Goal: Task Accomplishment & Management: Complete application form

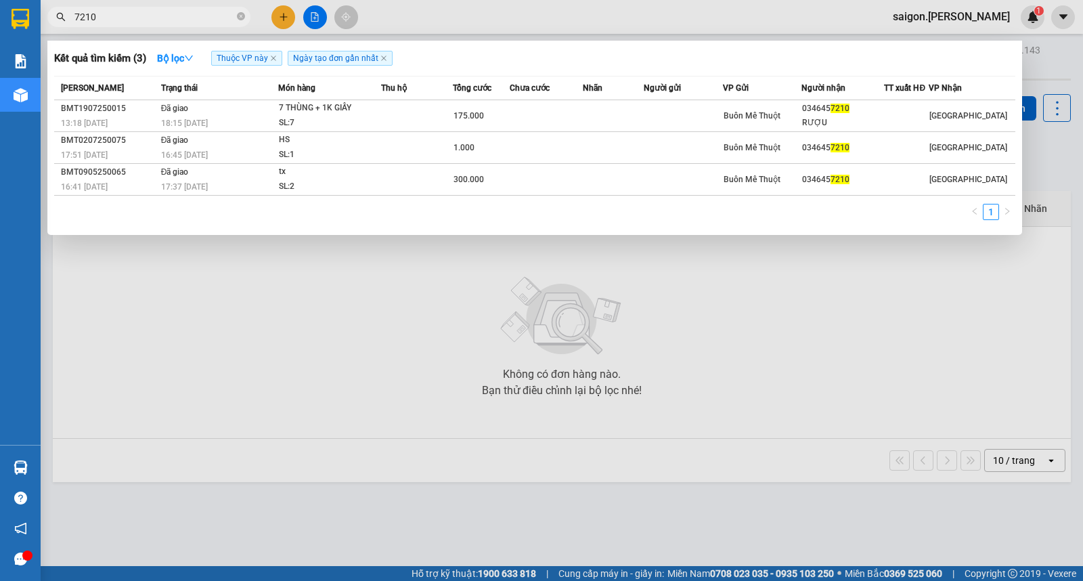
click at [780, 334] on div at bounding box center [541, 290] width 1083 height 581
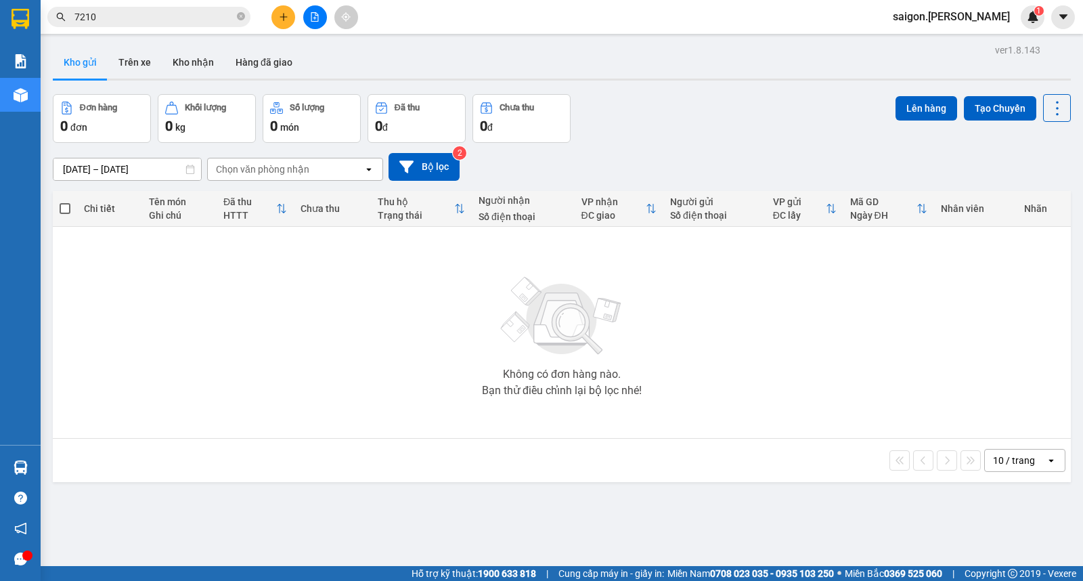
click at [274, 403] on div "Không có đơn hàng nào. Bạn thử điều chỉnh lại bộ lọc nhé!" at bounding box center [562, 332] width 1005 height 203
click at [781, 370] on div "Không có đơn hàng nào. Bạn thử điều chỉnh lại bộ lọc nhé!" at bounding box center [562, 332] width 1005 height 203
click at [118, 26] on span "7210" at bounding box center [148, 17] width 203 height 20
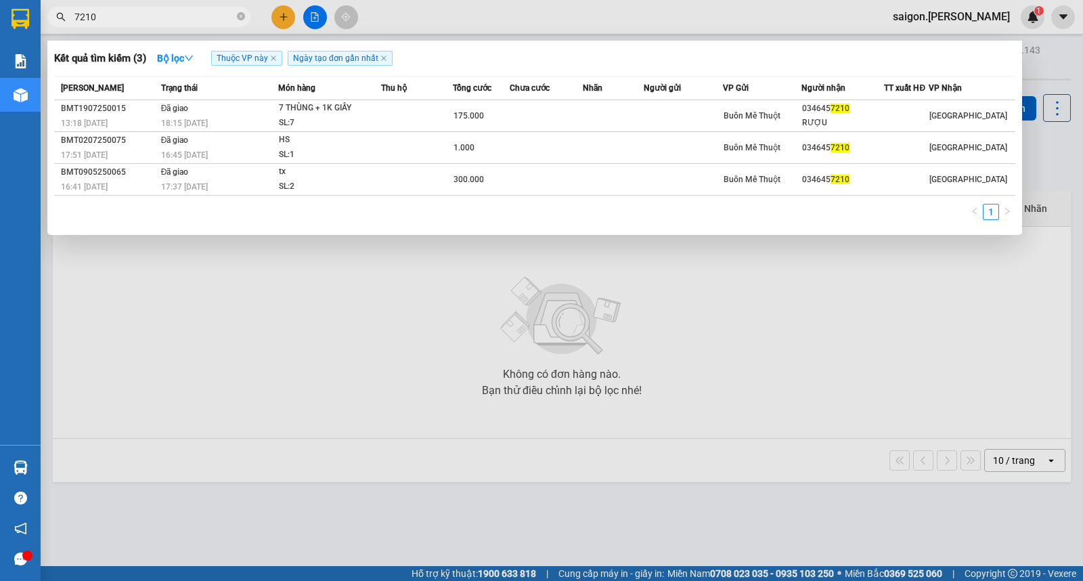
click at [116, 20] on input "7210" at bounding box center [154, 16] width 160 height 15
type input "44"
click at [0, 238] on div "Báo cáo Kho hàng mới" at bounding box center [20, 244] width 41 height 401
click at [244, 15] on icon "close-circle" at bounding box center [241, 16] width 8 height 8
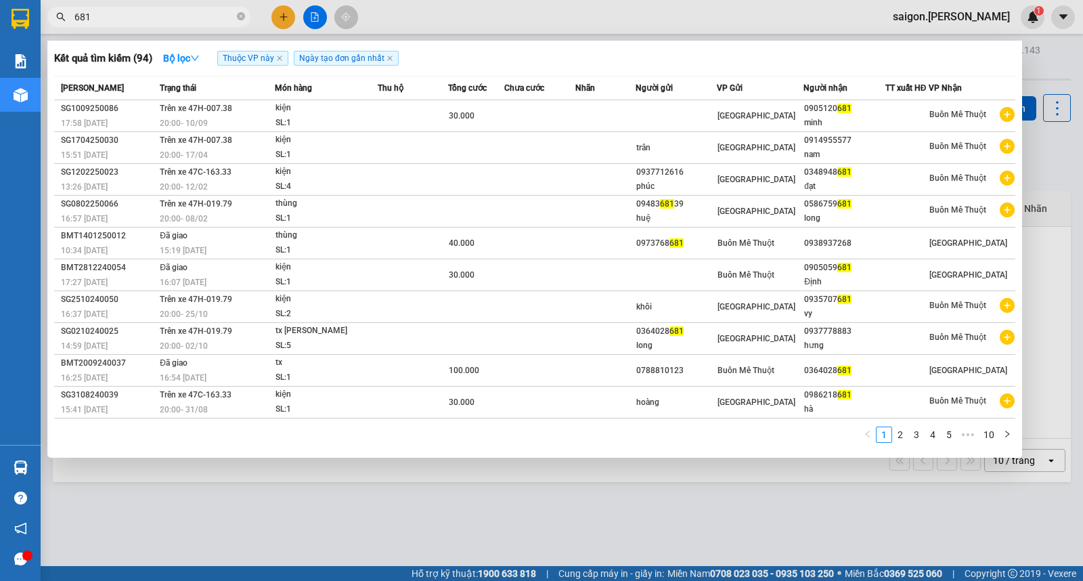
type input "681"
click at [279, 24] on div at bounding box center [541, 290] width 1083 height 581
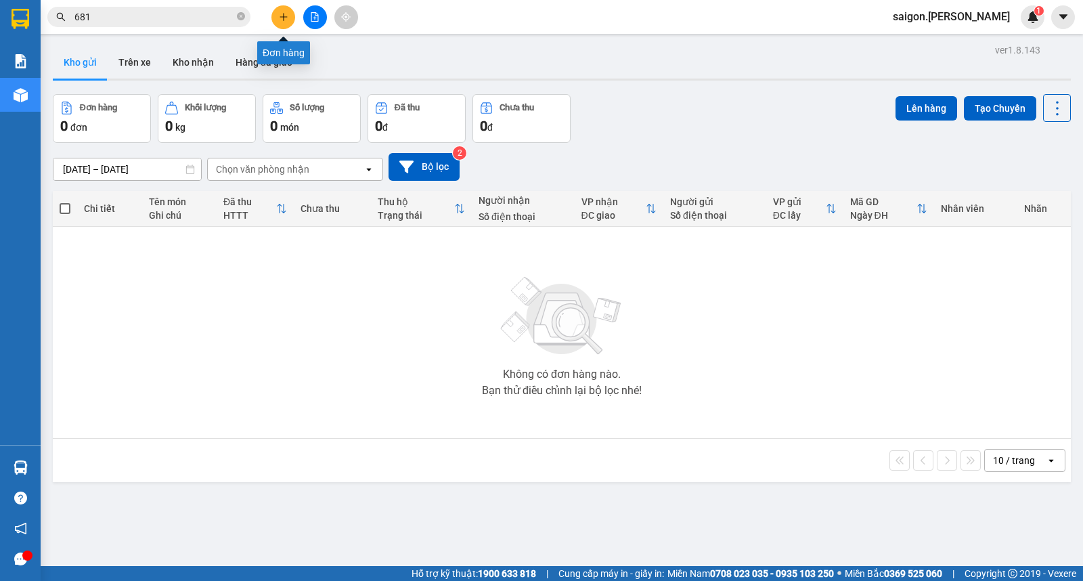
click at [279, 24] on button at bounding box center [283, 17] width 24 height 24
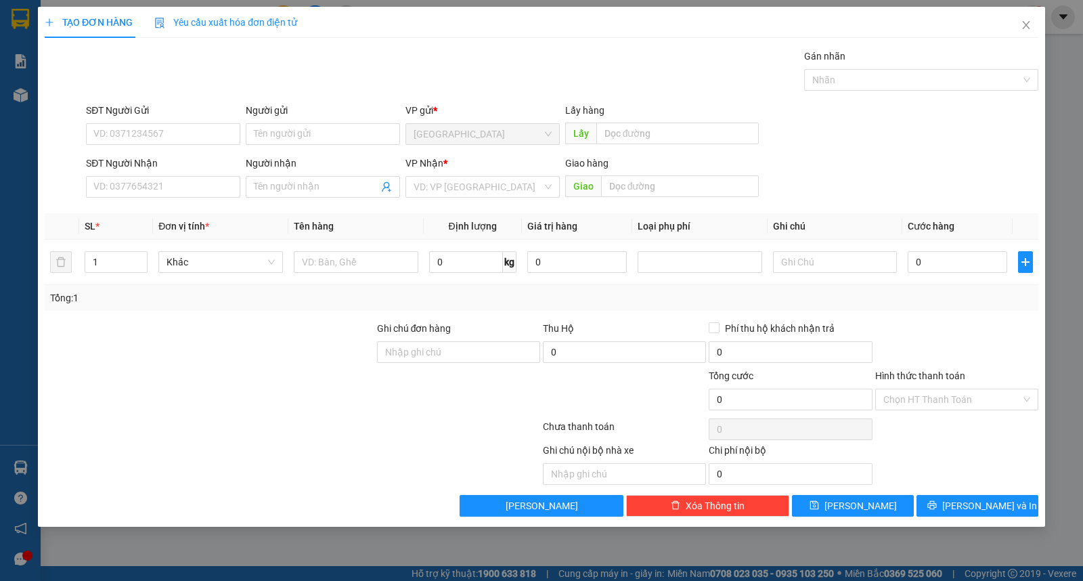
click at [278, 145] on div "Người gửi Tên người gửi" at bounding box center [323, 126] width 154 height 47
click at [280, 143] on input "Người gửi" at bounding box center [323, 134] width 154 height 22
type input "phương"
type input "0376162191"
type input "sơn"
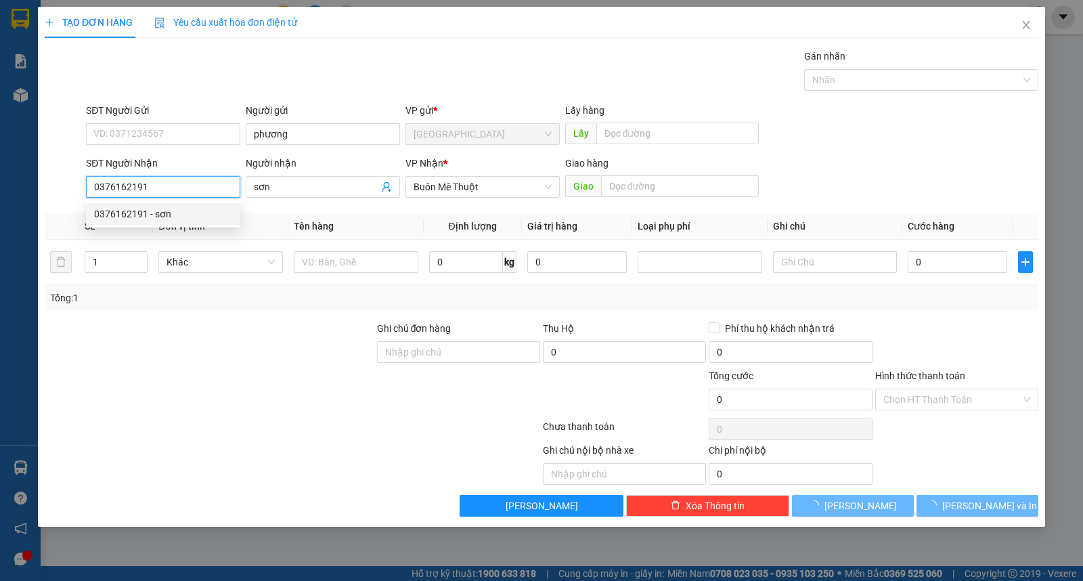
type input "30.000"
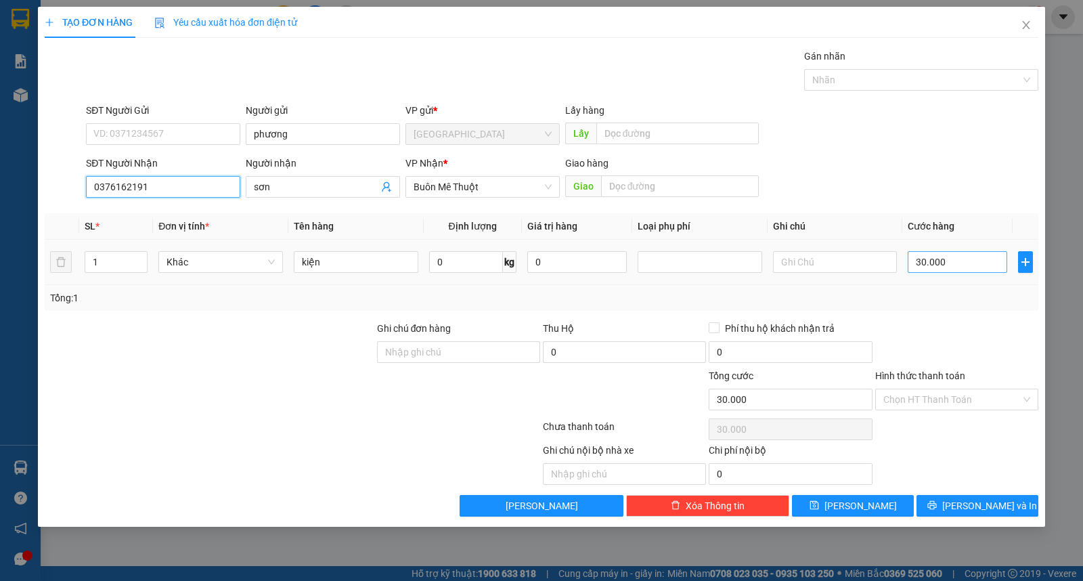
type input "0376162191"
click at [961, 255] on input "30.000" at bounding box center [958, 262] width 100 height 22
type input "4"
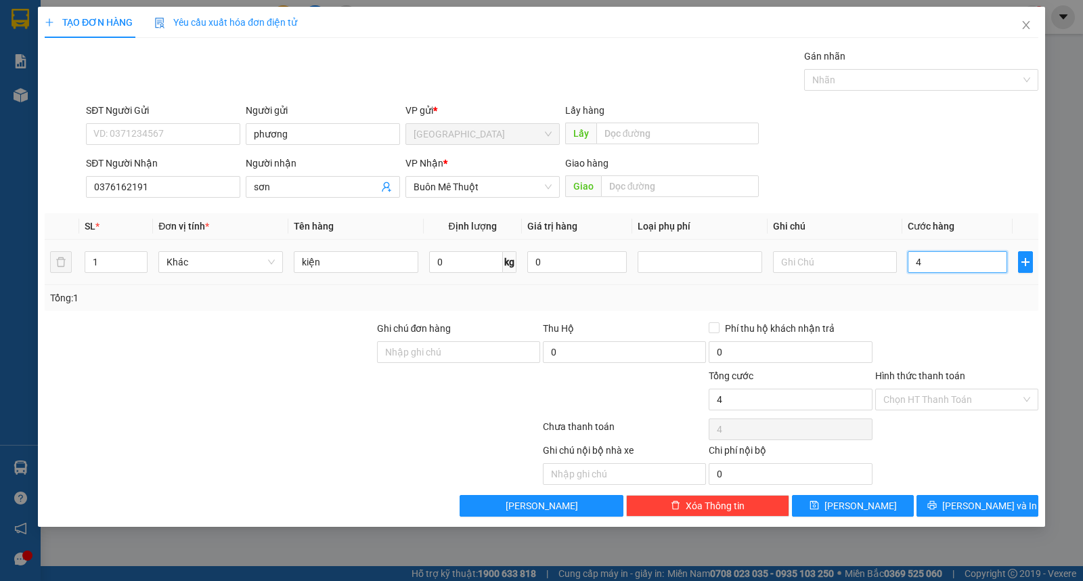
type input "40"
type input "40.000"
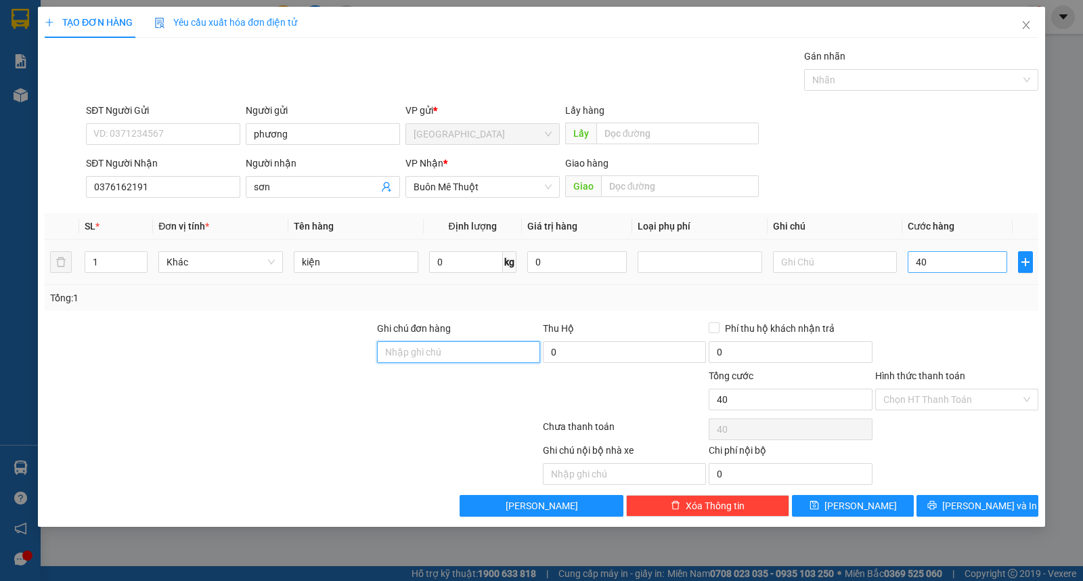
type input "40.000"
drag, startPoint x: 948, startPoint y: 405, endPoint x: 948, endPoint y: 430, distance: 25.0
click at [948, 406] on input "Hình thức thanh toán" at bounding box center [951, 399] width 137 height 20
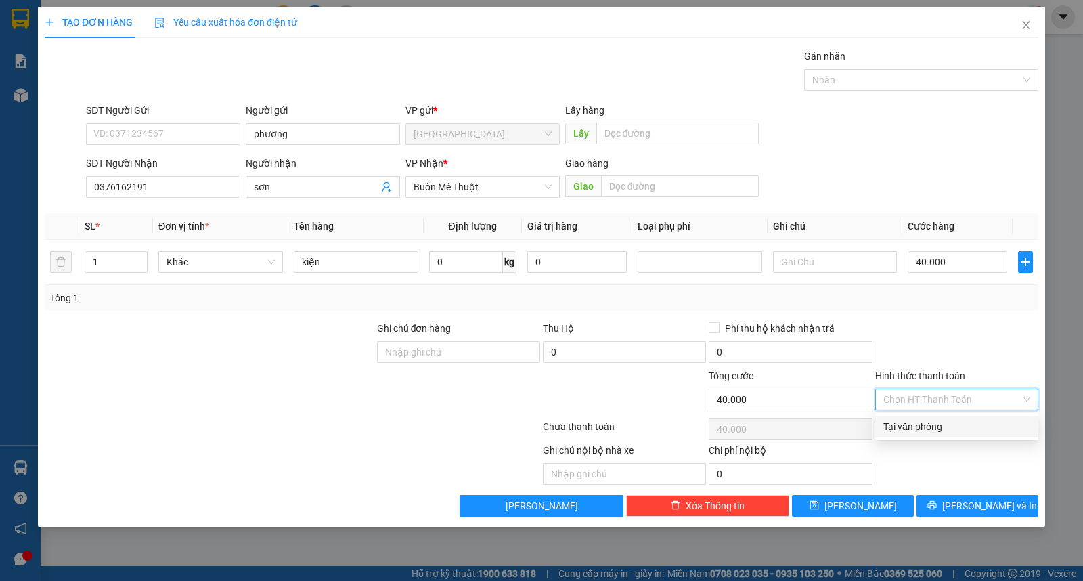
drag, startPoint x: 948, startPoint y: 431, endPoint x: 950, endPoint y: 439, distance: 7.7
click at [948, 431] on div "Tại văn phòng" at bounding box center [956, 426] width 147 height 15
type input "0"
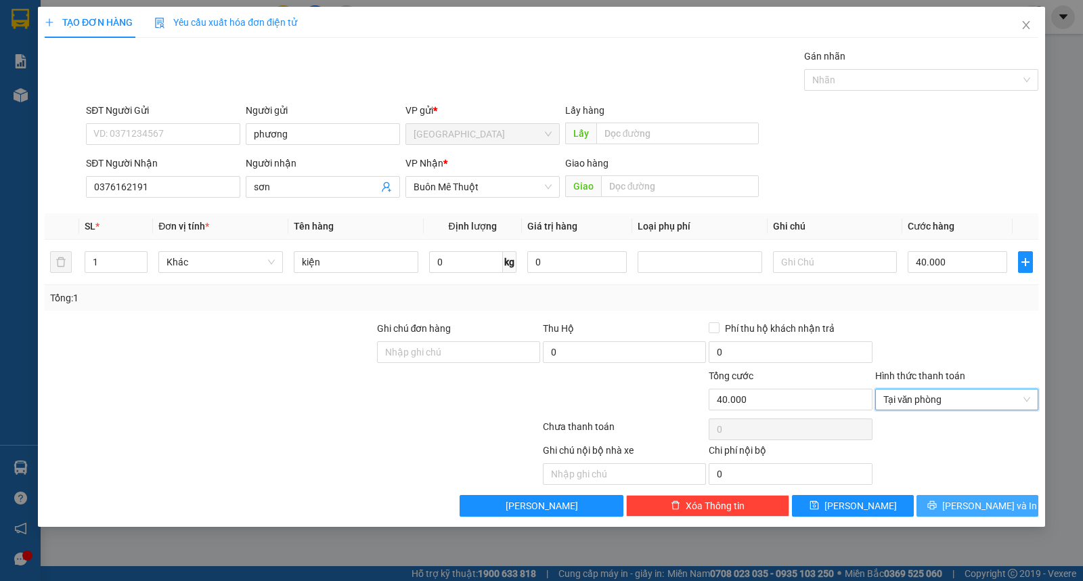
click at [937, 506] on icon "printer" at bounding box center [931, 504] width 9 height 9
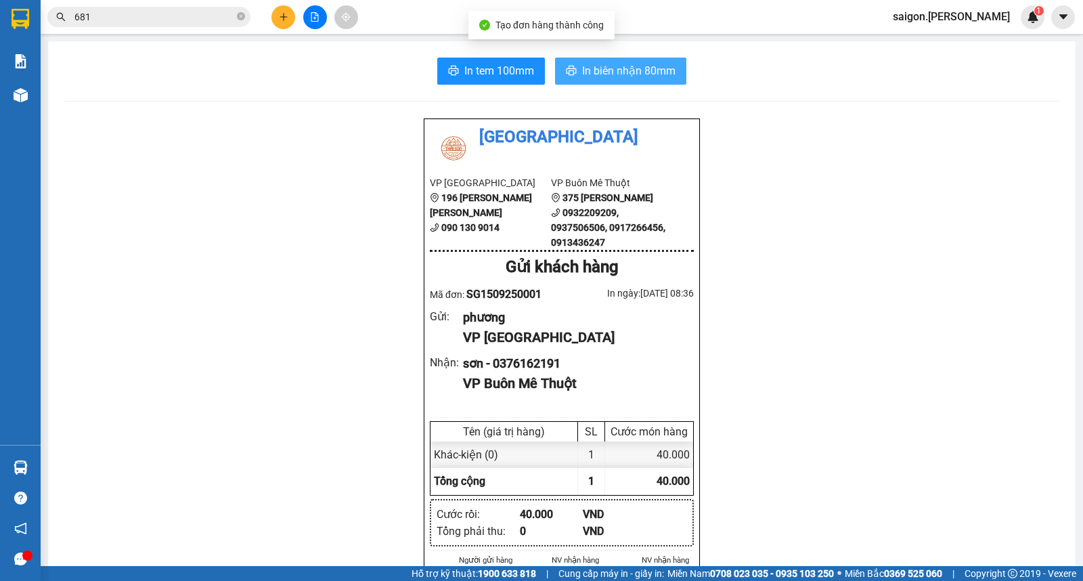
click at [633, 72] on span "In biên nhận 80mm" at bounding box center [628, 70] width 93 height 17
click at [238, 16] on icon "close-circle" at bounding box center [241, 16] width 8 height 8
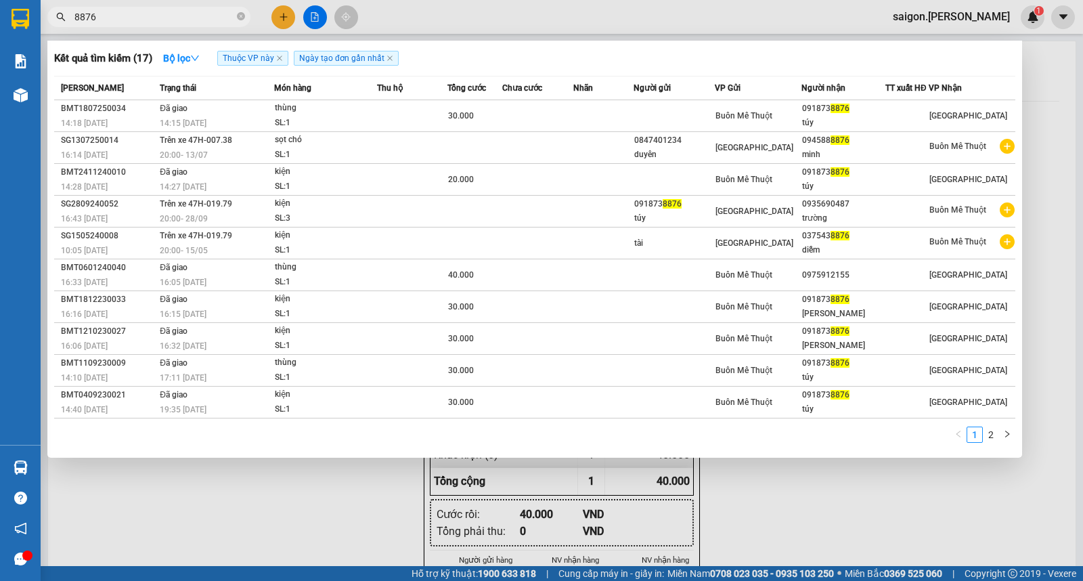
type input "8876"
click at [218, 483] on div at bounding box center [541, 290] width 1083 height 581
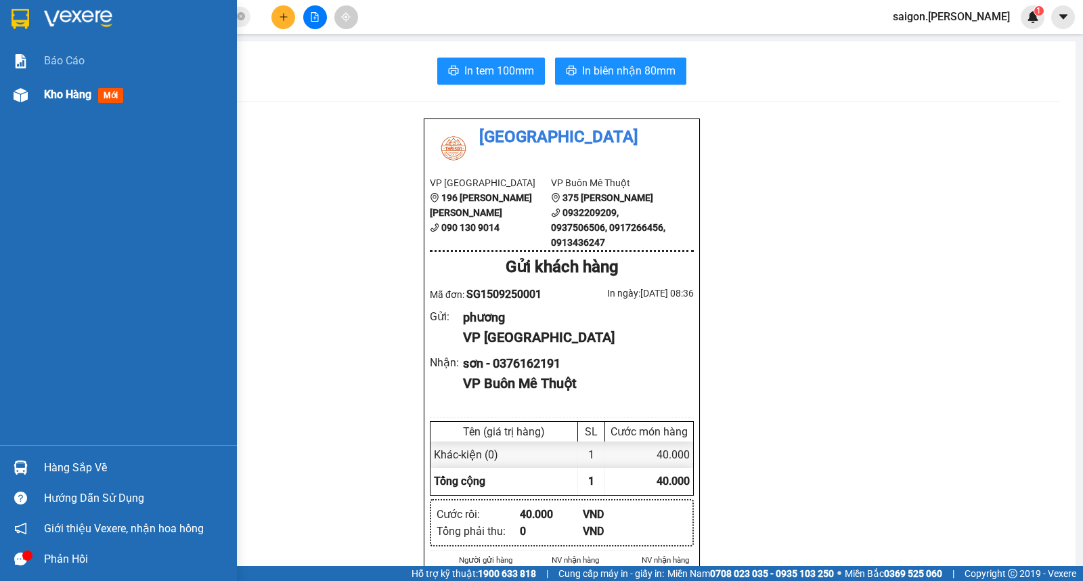
click at [29, 79] on div "Kho hàng mới" at bounding box center [118, 95] width 237 height 34
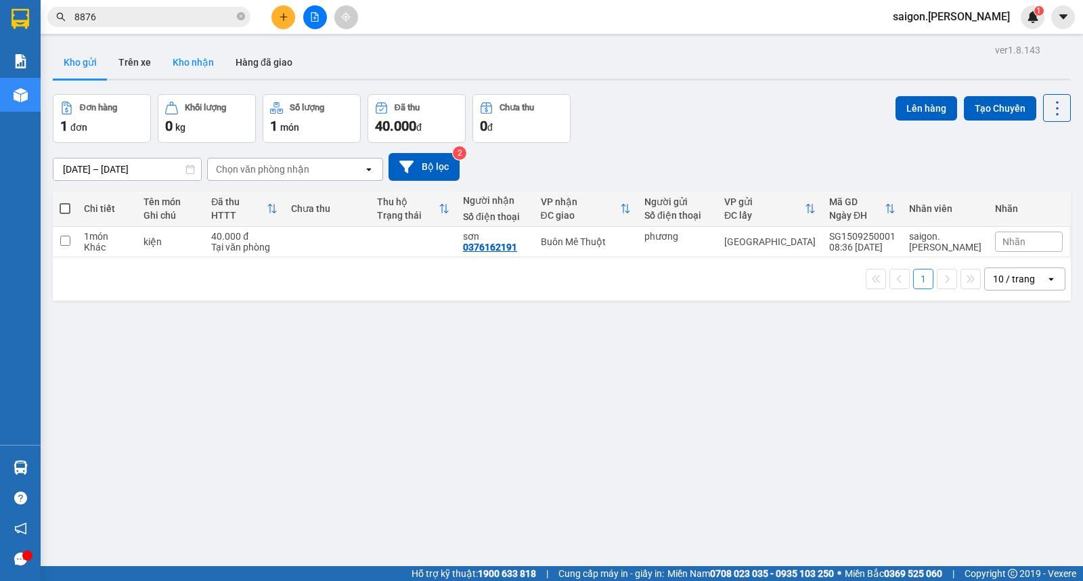
click at [206, 66] on button "Kho nhận" at bounding box center [193, 62] width 63 height 32
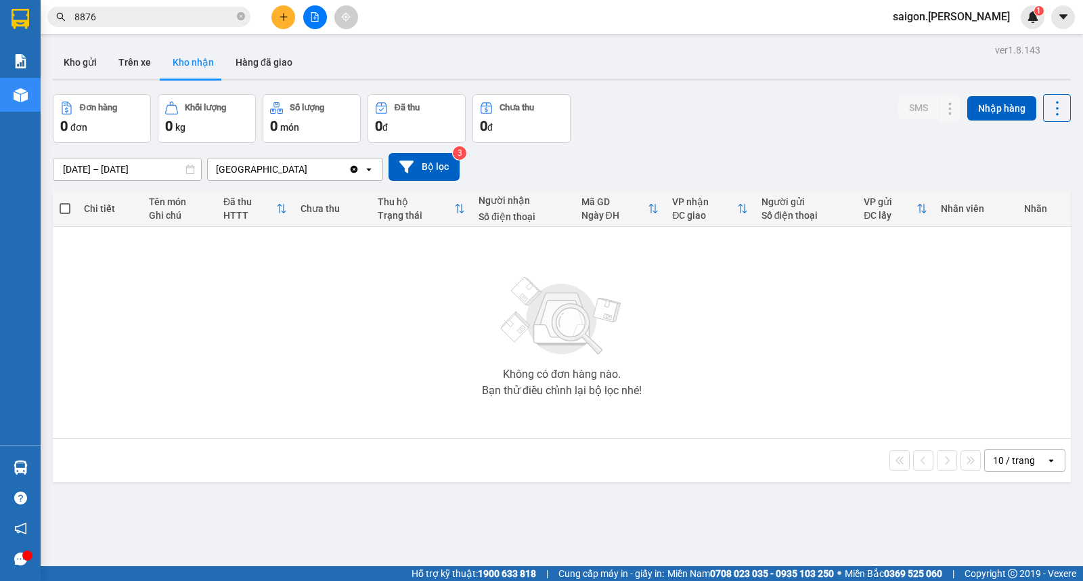
click at [99, 173] on input "[DATE] – [DATE]" at bounding box center [127, 169] width 148 height 22
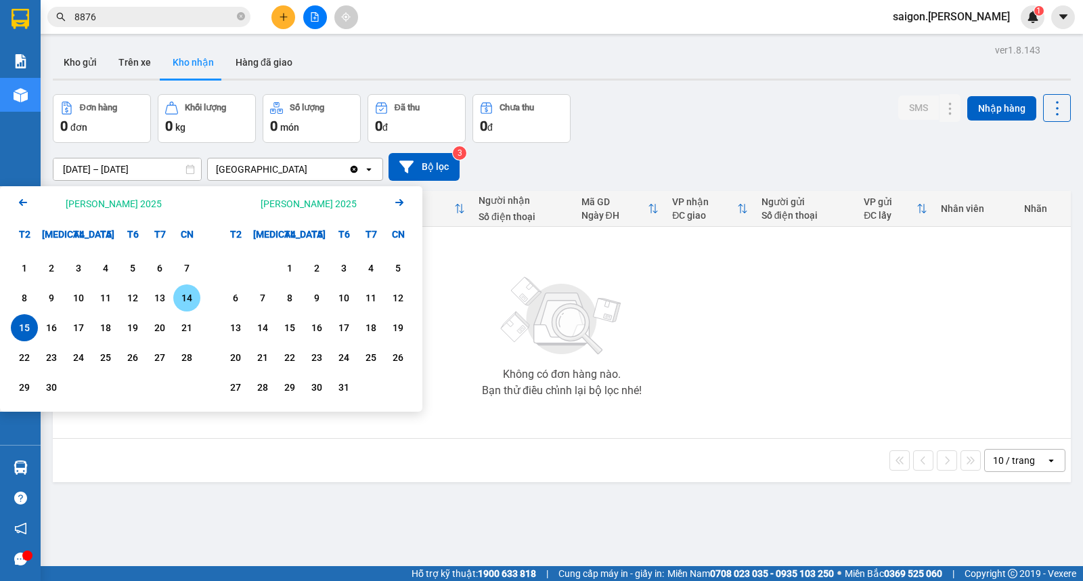
drag, startPoint x: 194, startPoint y: 303, endPoint x: 0, endPoint y: 261, distance: 198.8
click at [183, 300] on div "14" at bounding box center [186, 298] width 19 height 16
click at [28, 267] on div "1" at bounding box center [24, 268] width 19 height 16
type input "[DATE] – [DATE]"
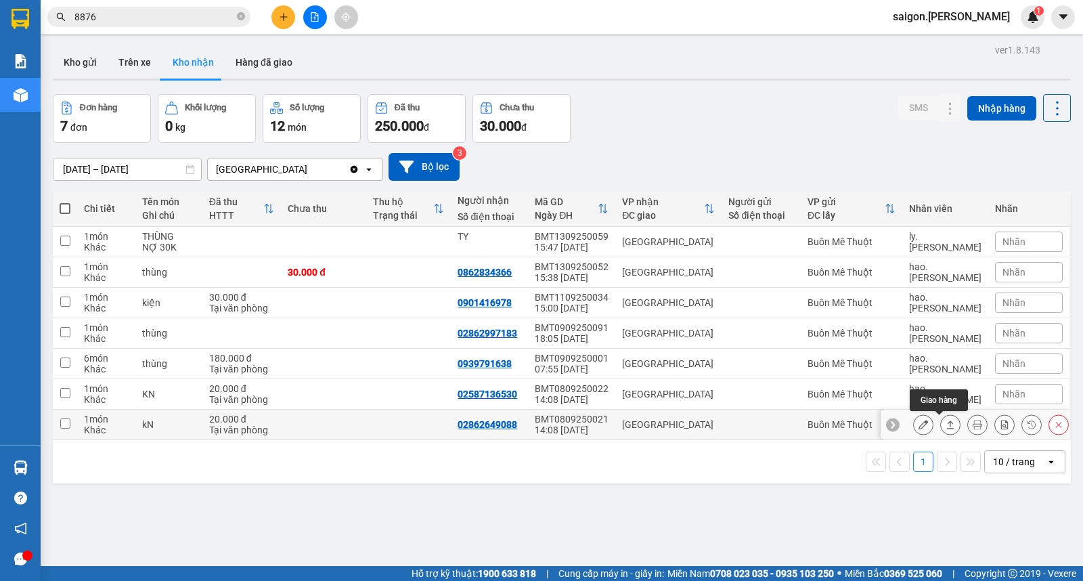
click at [946, 425] on icon at bounding box center [950, 424] width 9 height 9
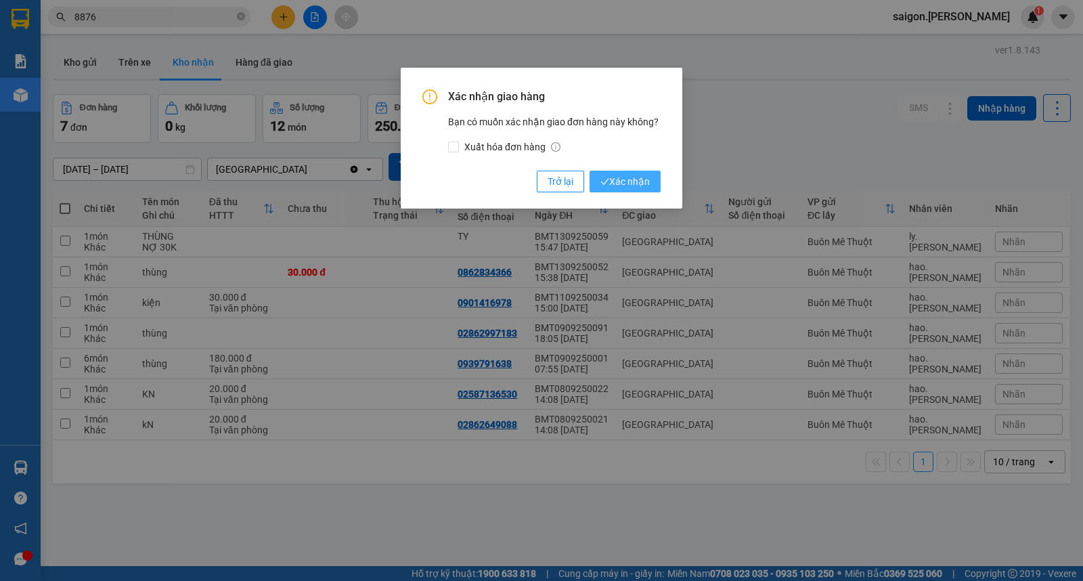
click at [635, 171] on button "Xác nhận" at bounding box center [625, 182] width 71 height 22
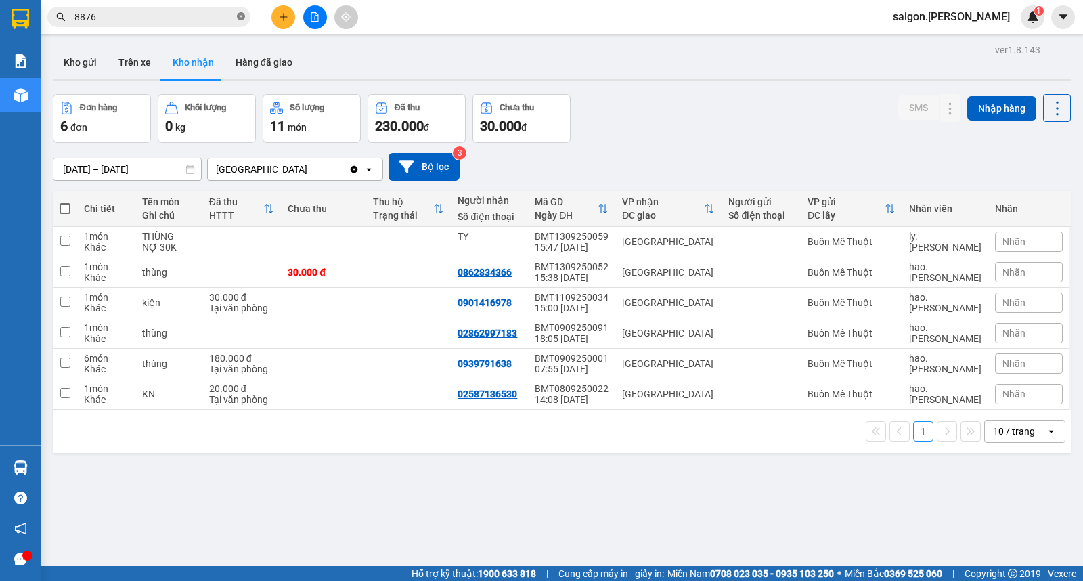
click at [239, 10] on span "8876" at bounding box center [148, 17] width 203 height 20
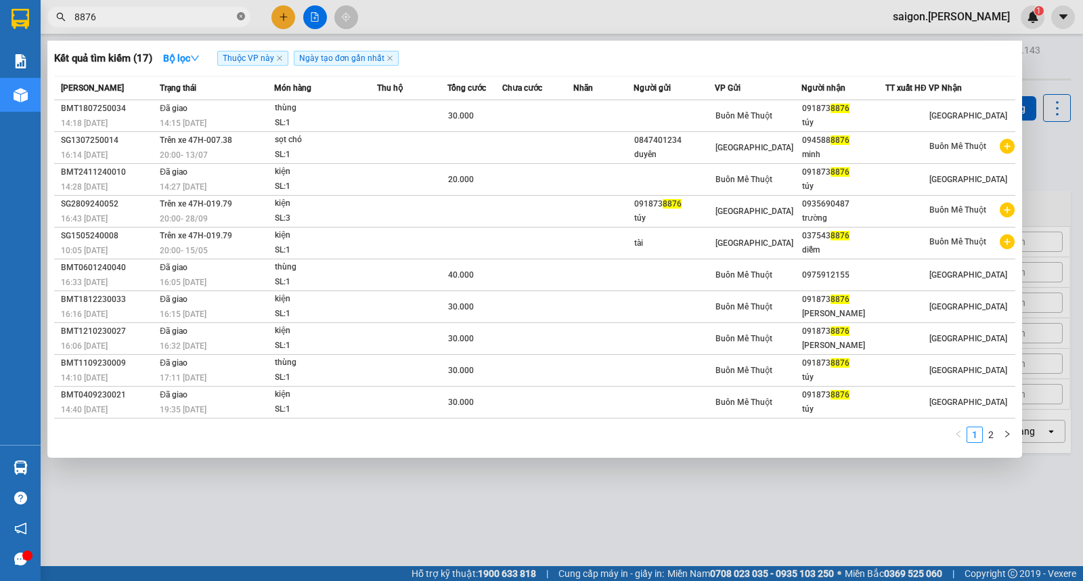
click at [241, 14] on icon "close-circle" at bounding box center [241, 16] width 8 height 8
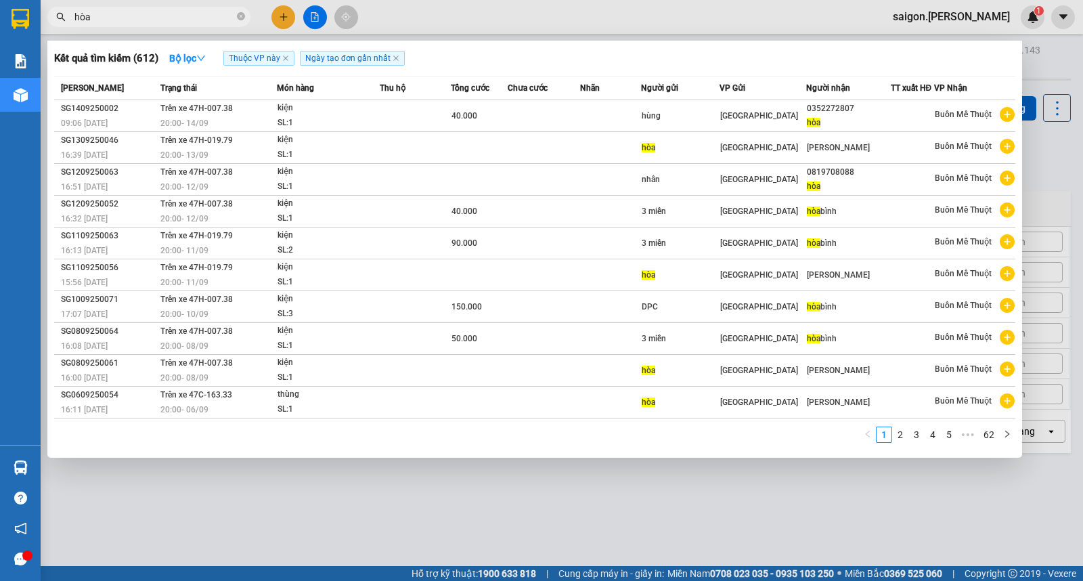
type input "hòa"
click at [279, 18] on div at bounding box center [541, 290] width 1083 height 581
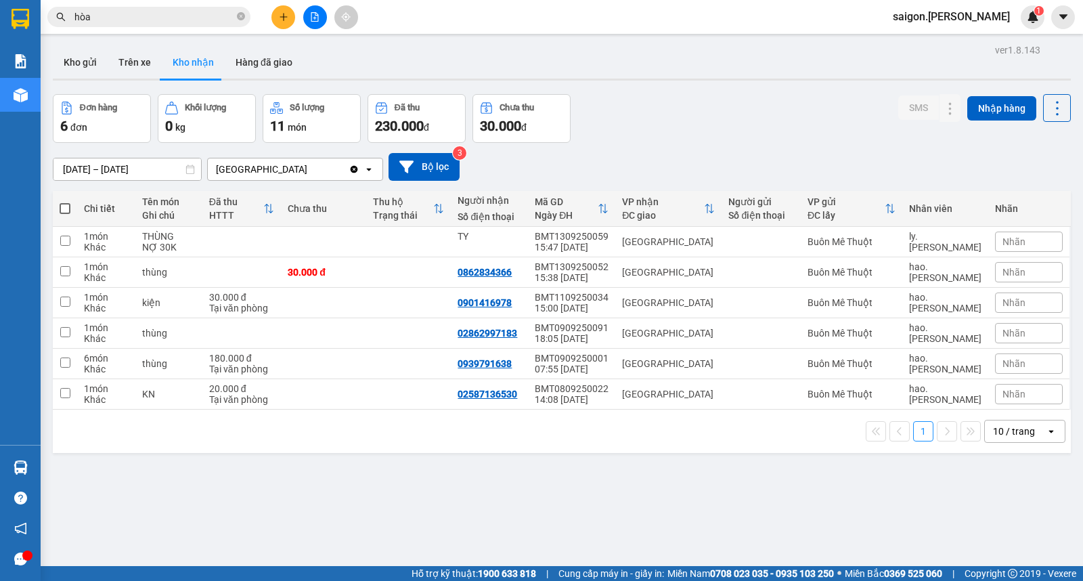
click at [287, 15] on button at bounding box center [283, 17] width 24 height 24
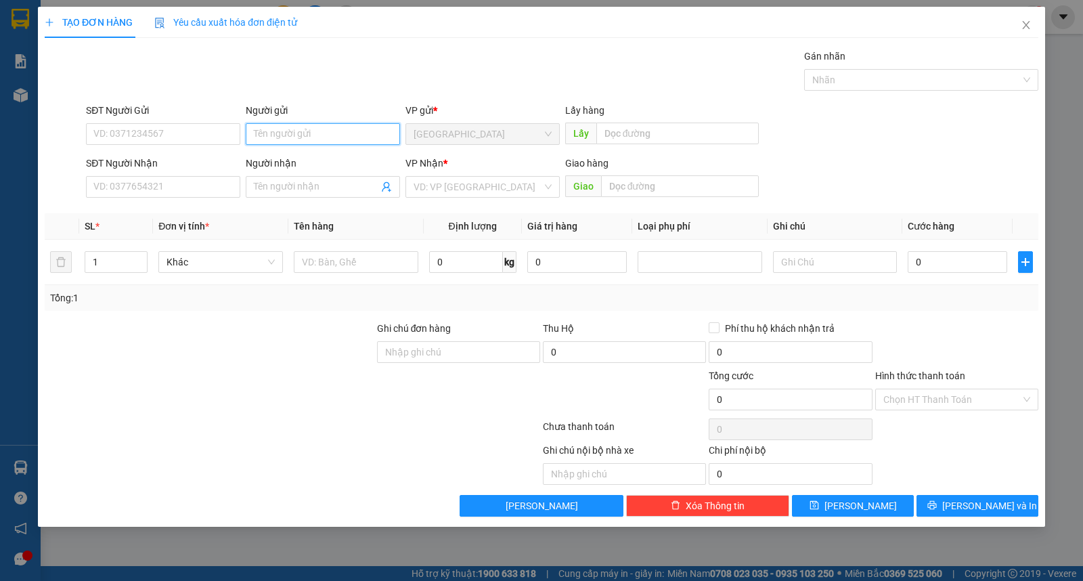
click at [299, 141] on input "Người gửi" at bounding box center [323, 134] width 154 height 22
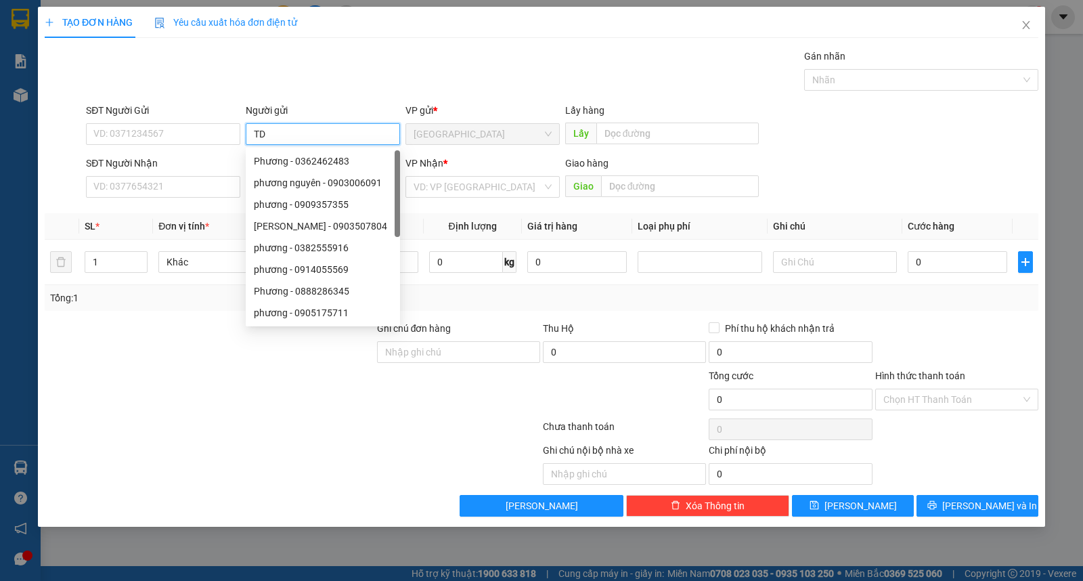
type input "TD"
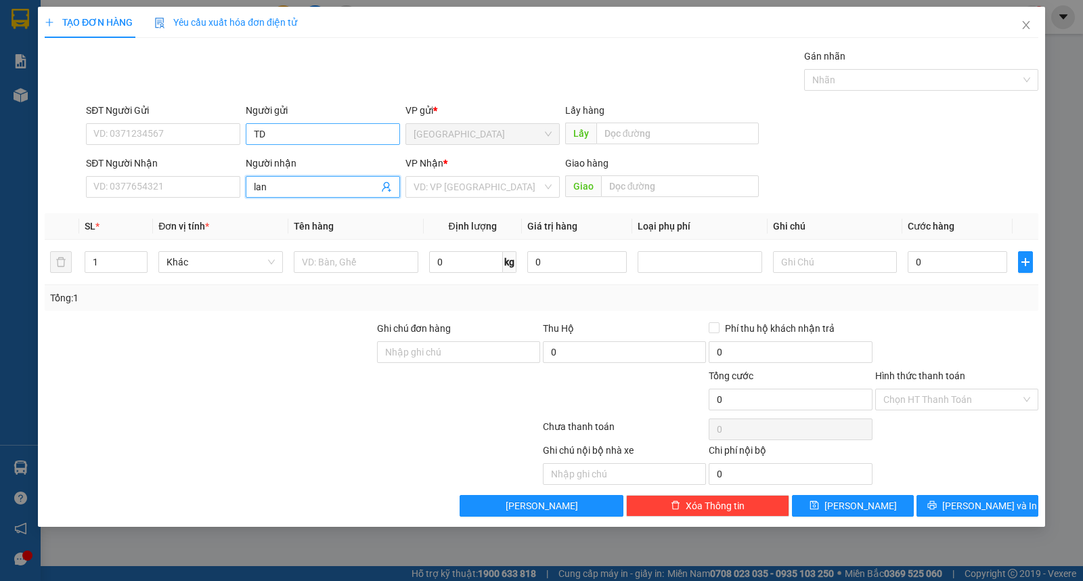
type input "lan"
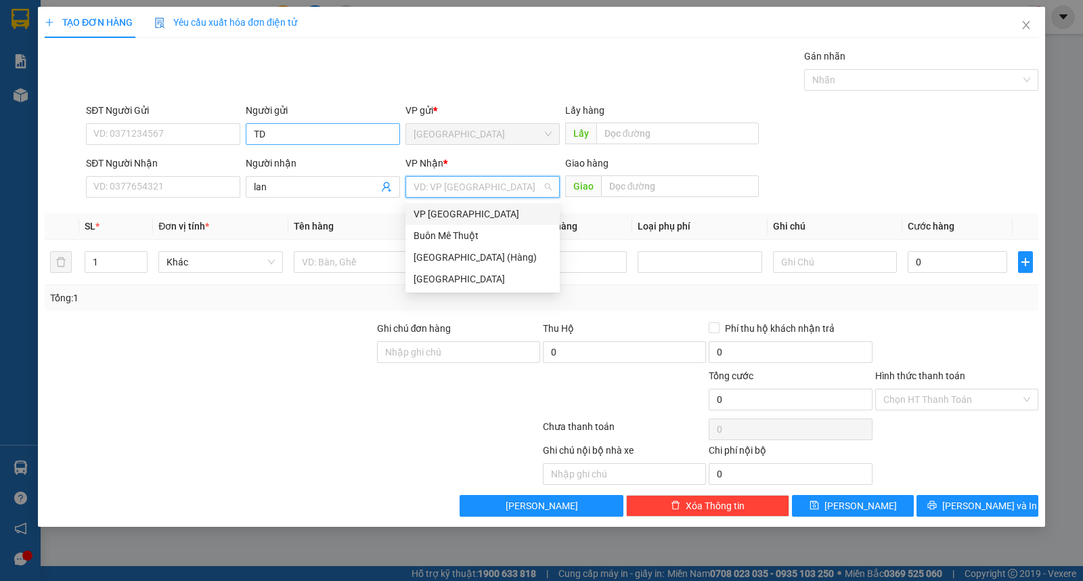
type input "ư"
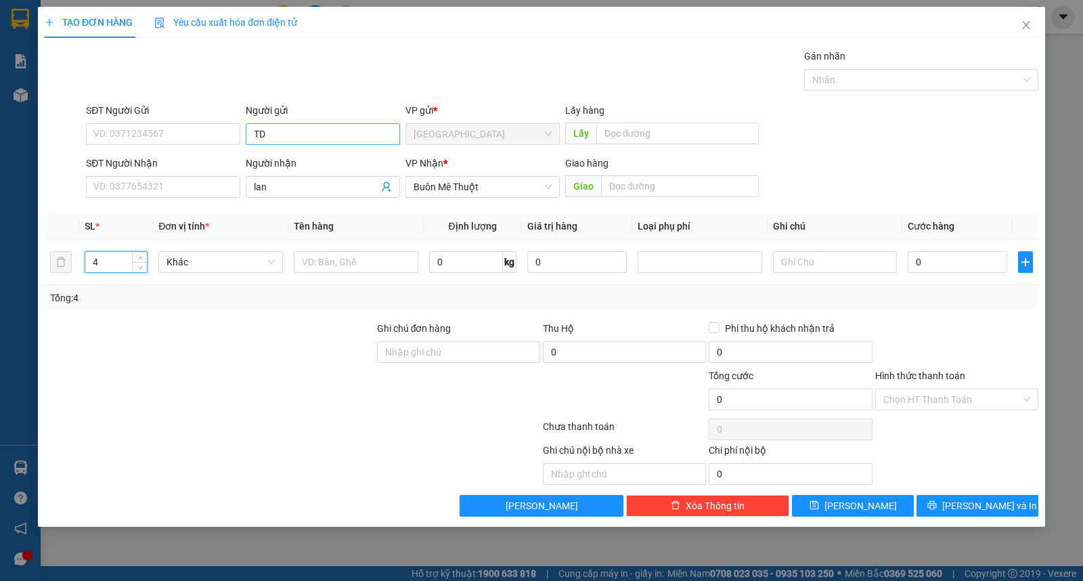
type input "4"
type input "bao"
click at [937, 503] on icon "printer" at bounding box center [931, 504] width 9 height 9
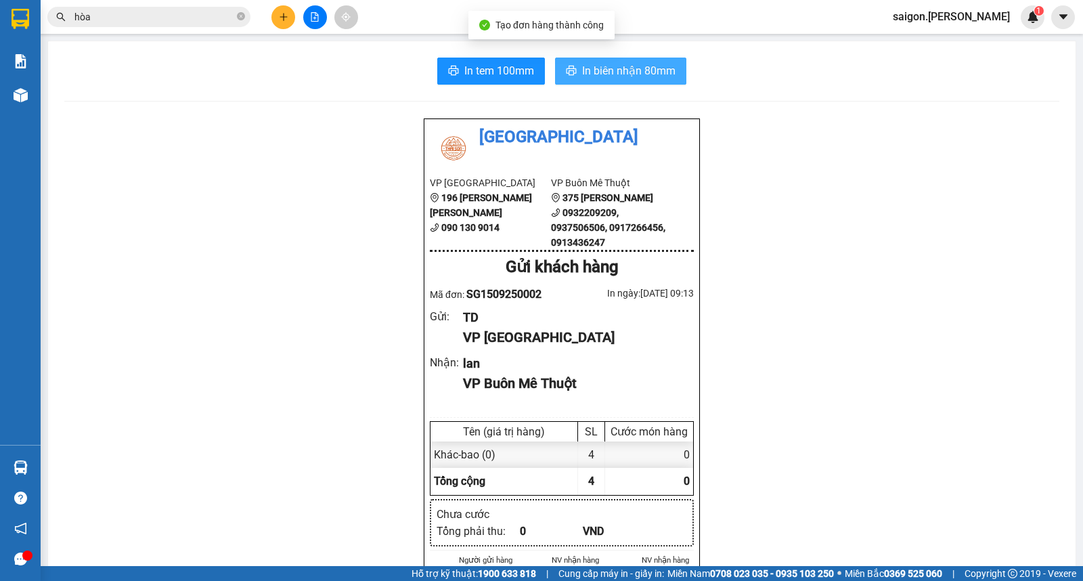
click at [627, 58] on button "In biên nhận 80mm" at bounding box center [620, 71] width 131 height 27
click at [276, 14] on button at bounding box center [283, 17] width 24 height 24
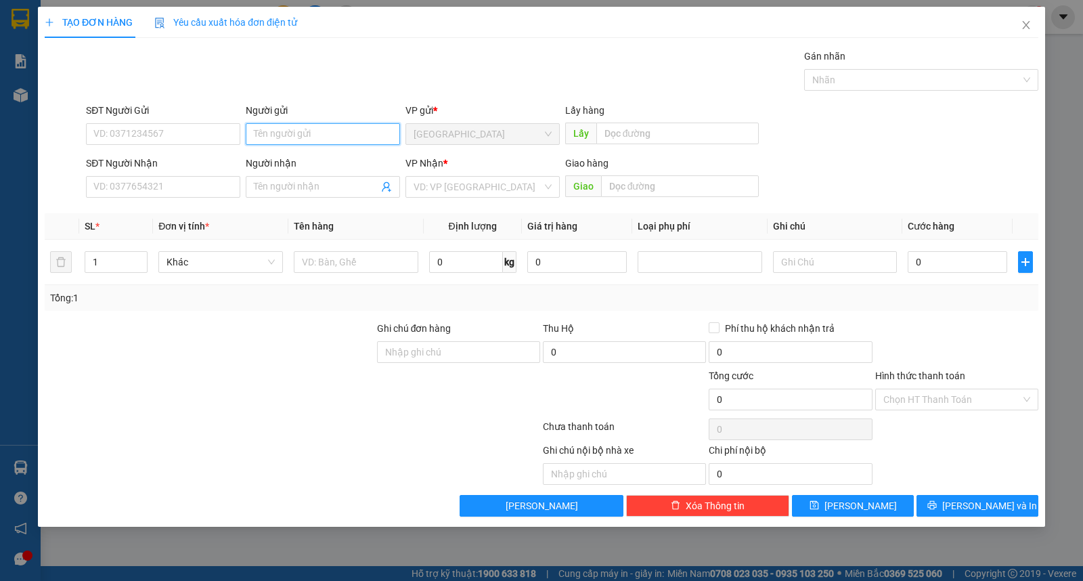
drag, startPoint x: 309, startPoint y: 129, endPoint x: 313, endPoint y: 136, distance: 8.5
click at [313, 134] on input "Người gửi" at bounding box center [323, 134] width 154 height 22
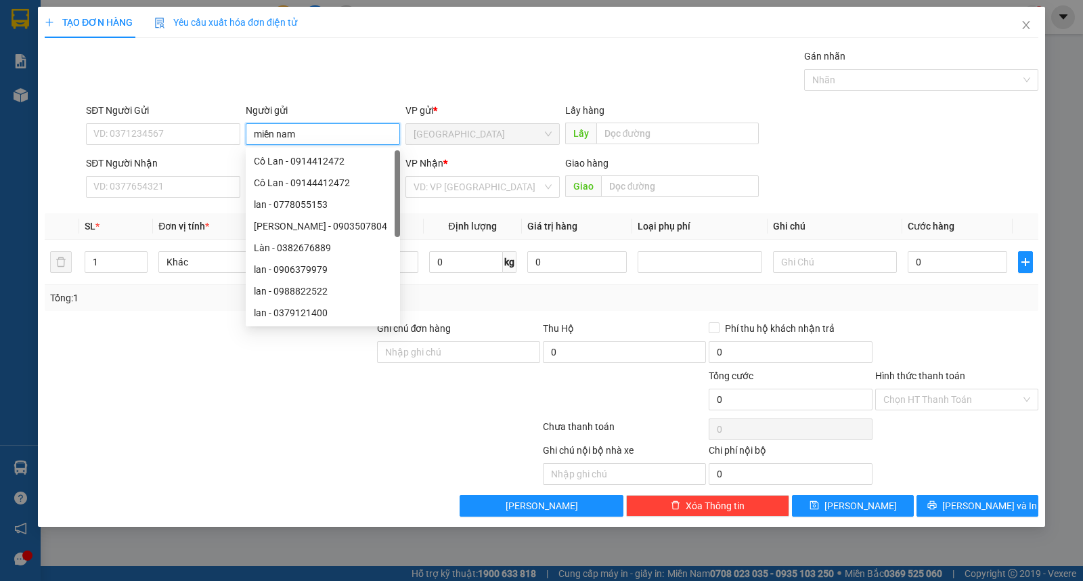
type input "miền nam"
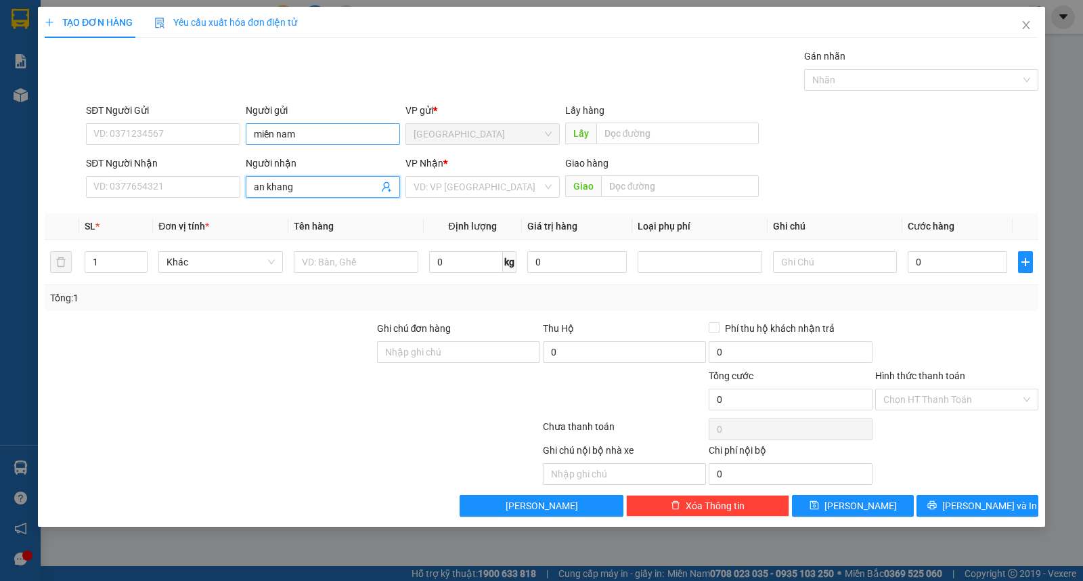
type input "an khang"
type input "ư"
type input "kiện"
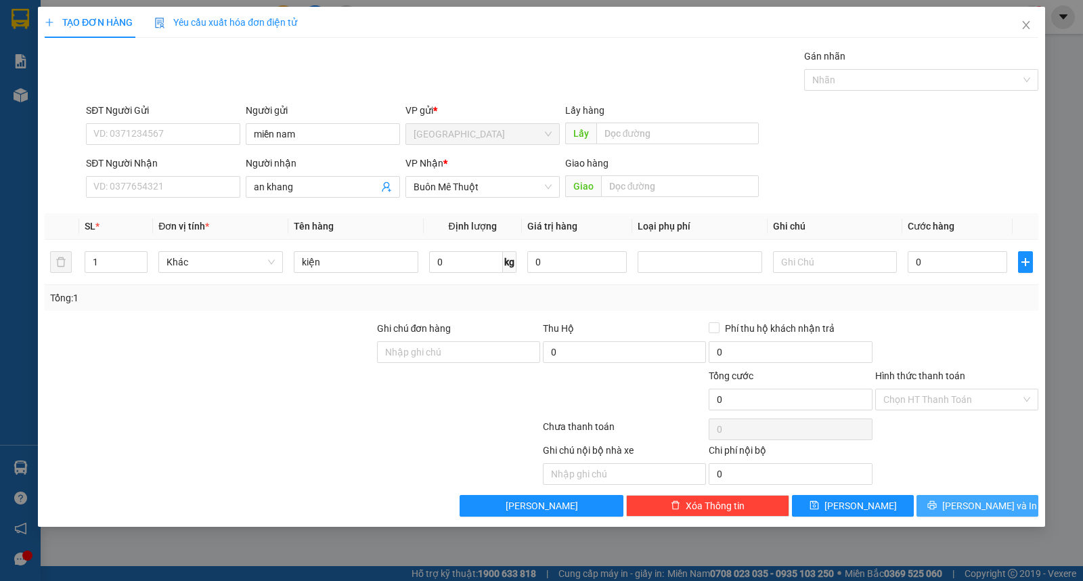
drag, startPoint x: 999, startPoint y: 519, endPoint x: 995, endPoint y: 508, distance: 12.2
click at [998, 518] on div "TẠO ĐƠN HÀNG Yêu cầu xuất [PERSON_NAME] điện tử Transit Pickup Surcharge Ids Tr…" at bounding box center [541, 267] width 1007 height 520
click at [995, 506] on span "[PERSON_NAME] và In" at bounding box center [989, 505] width 95 height 15
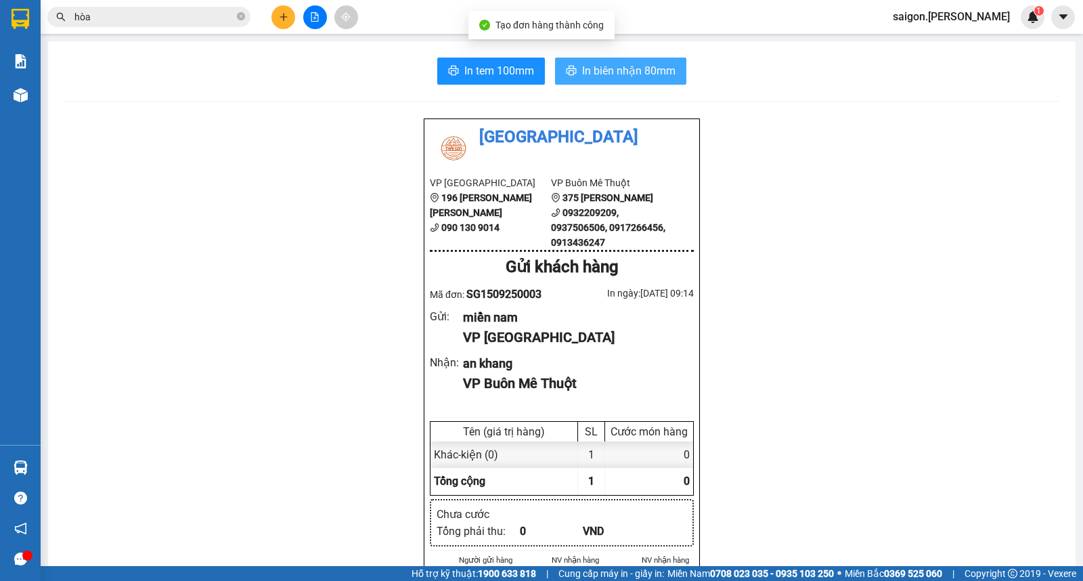
click at [597, 83] on button "In biên nhận 80mm" at bounding box center [620, 71] width 131 height 27
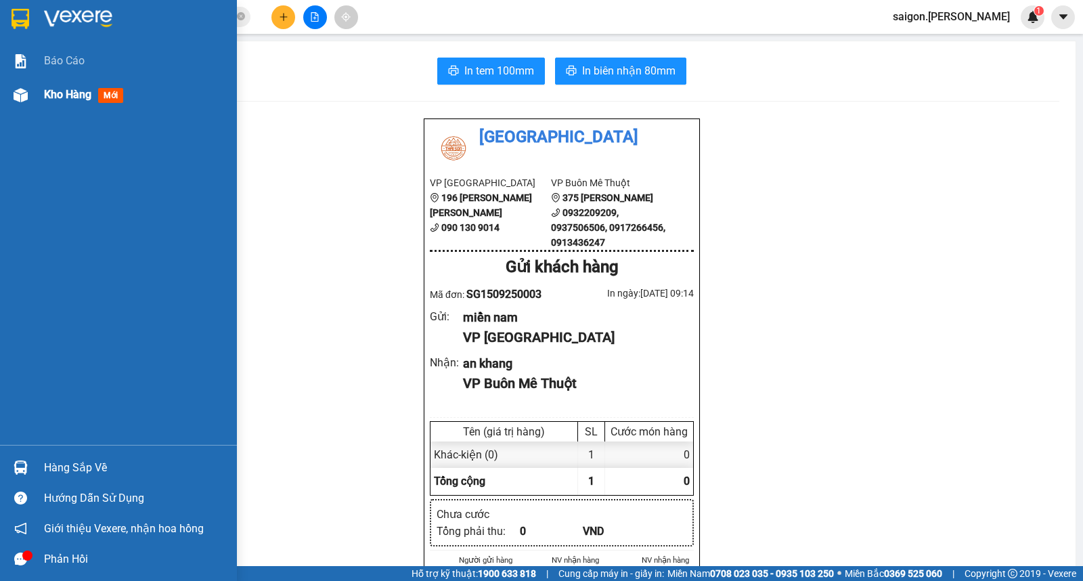
click at [83, 99] on span "Kho hàng" at bounding box center [67, 94] width 47 height 13
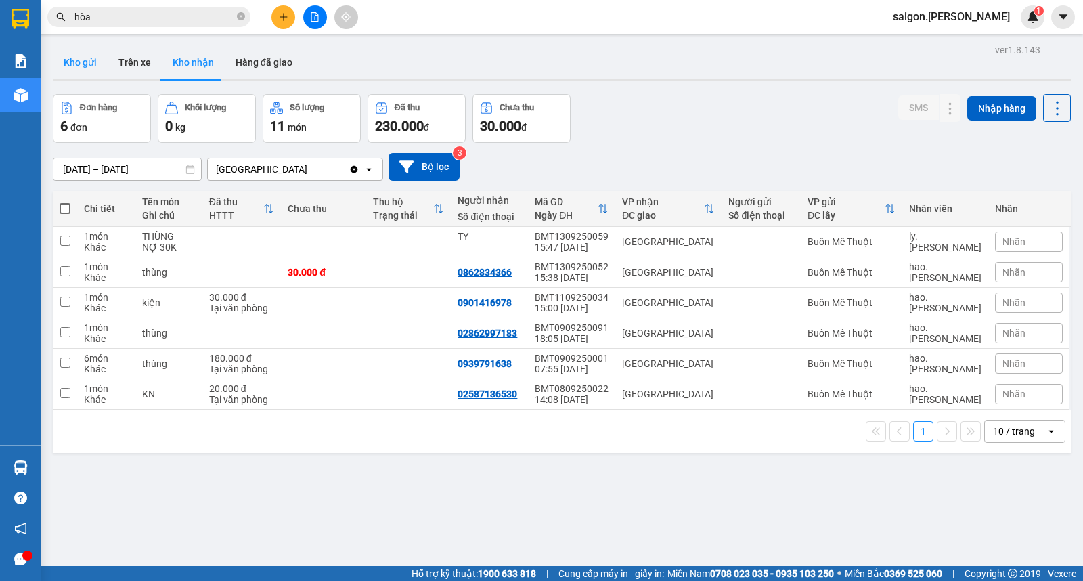
click at [98, 51] on button "Kho gửi" at bounding box center [80, 62] width 55 height 32
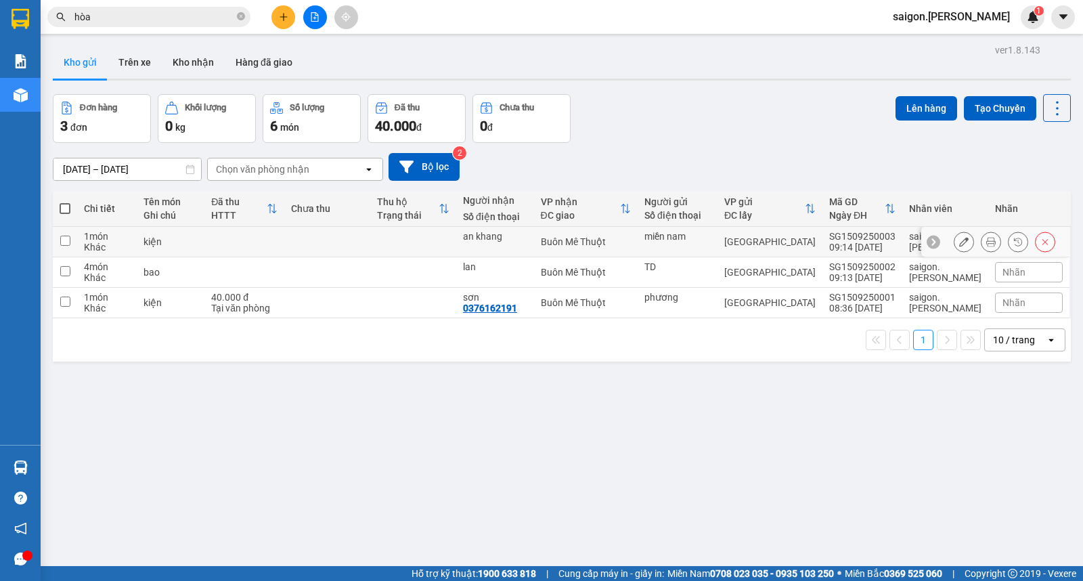
click at [959, 244] on icon at bounding box center [963, 241] width 9 height 9
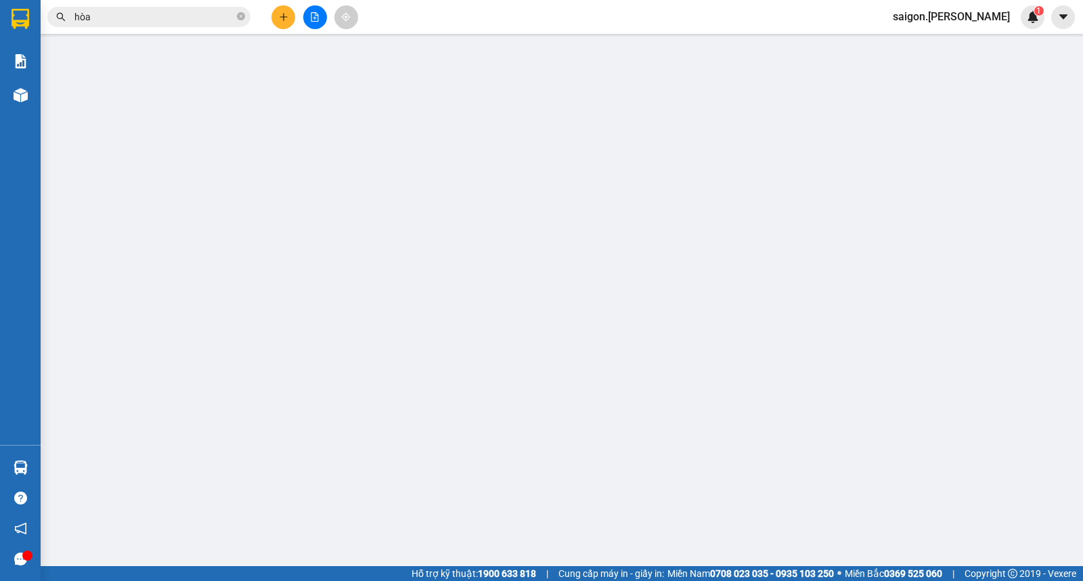
type input "miền nam"
type input "an khang"
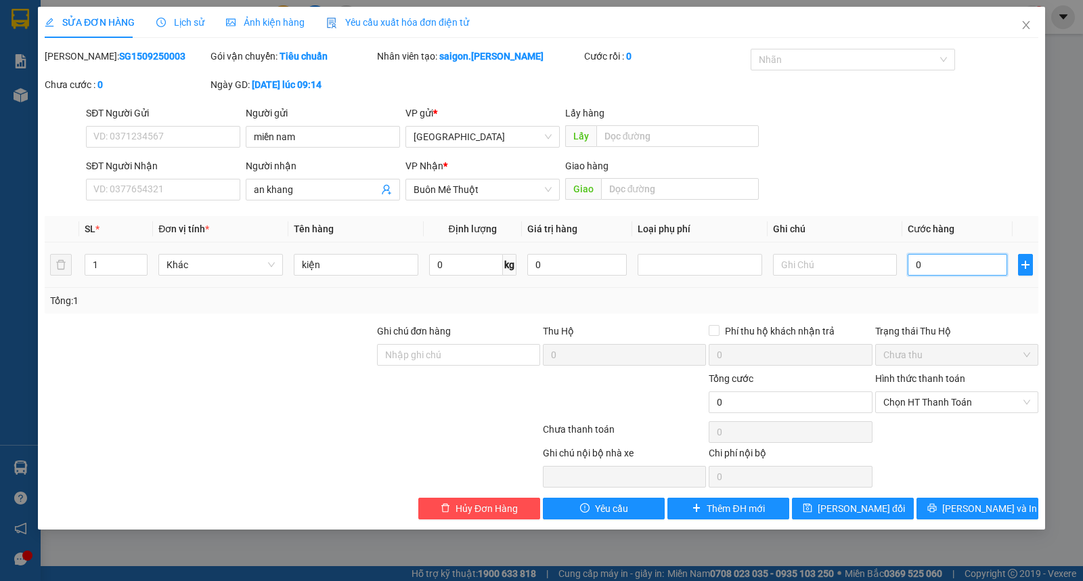
click at [932, 269] on input "0" at bounding box center [958, 265] width 100 height 22
type input "4"
type input "40"
drag, startPoint x: 934, startPoint y: 397, endPoint x: 937, endPoint y: 414, distance: 16.5
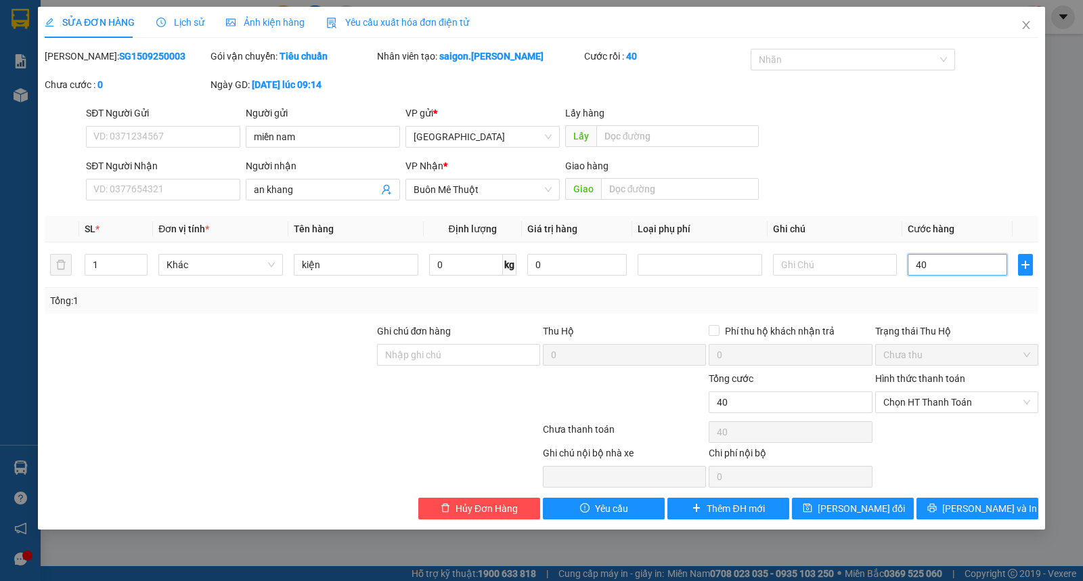
click at [934, 399] on span "Chọn HT Thanh Toán" at bounding box center [956, 402] width 147 height 20
type input "40"
type input "40.000"
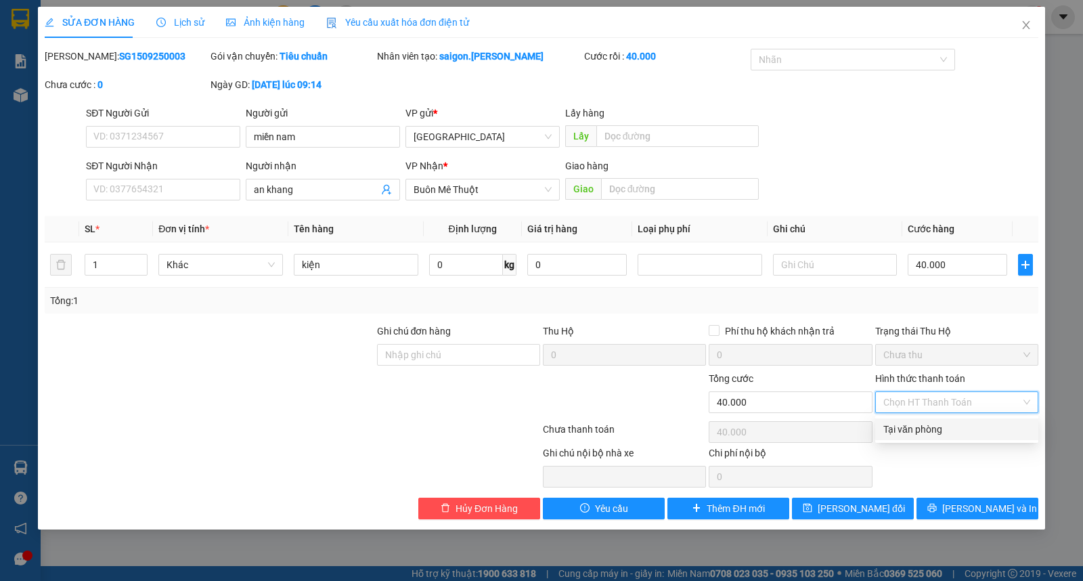
click at [945, 428] on div "Tại văn phòng" at bounding box center [956, 429] width 147 height 15
type input "0"
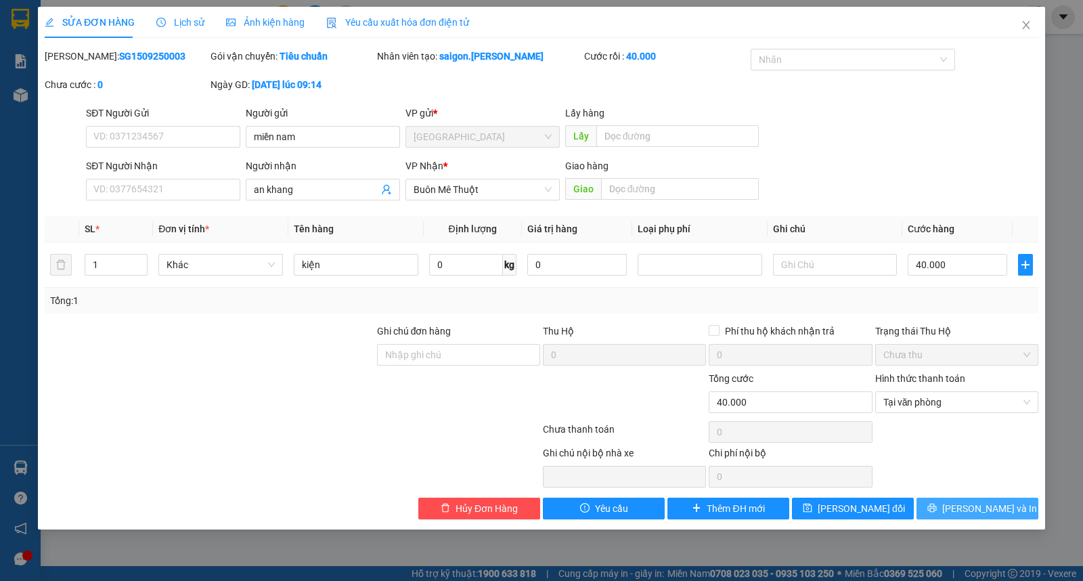
click at [948, 511] on button "[PERSON_NAME] và In" at bounding box center [978, 509] width 122 height 22
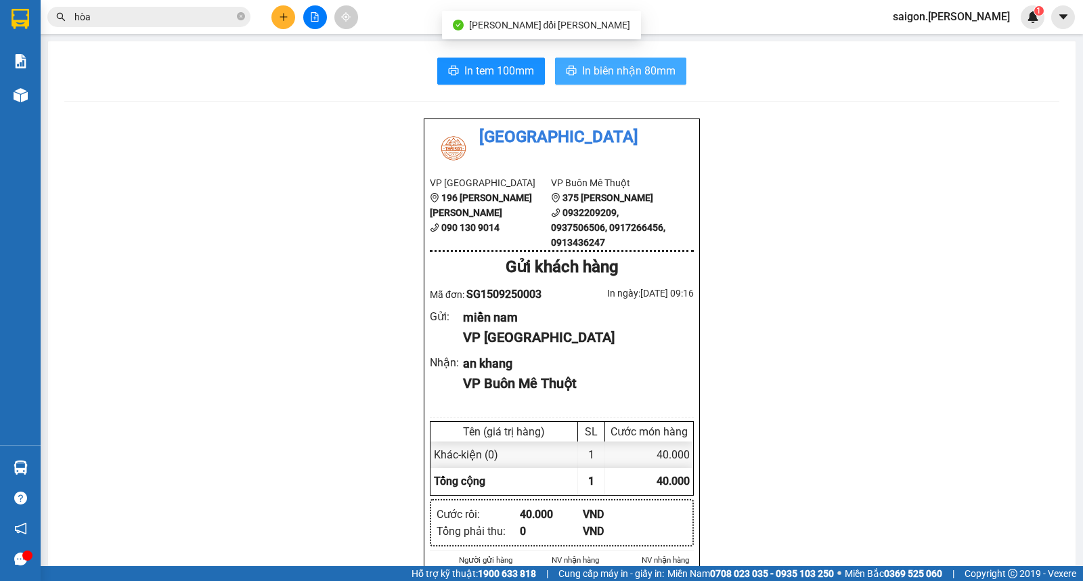
click at [616, 77] on span "In biên nhận 80mm" at bounding box center [628, 70] width 93 height 17
click at [242, 21] on span at bounding box center [241, 17] width 8 height 13
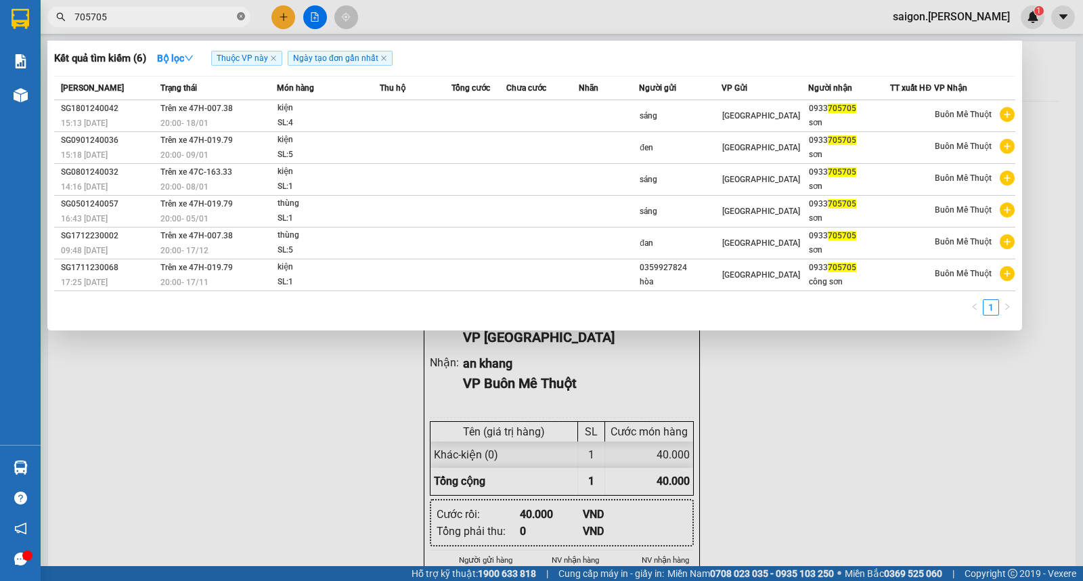
type input "705705"
click at [290, 5] on div at bounding box center [541, 290] width 1083 height 581
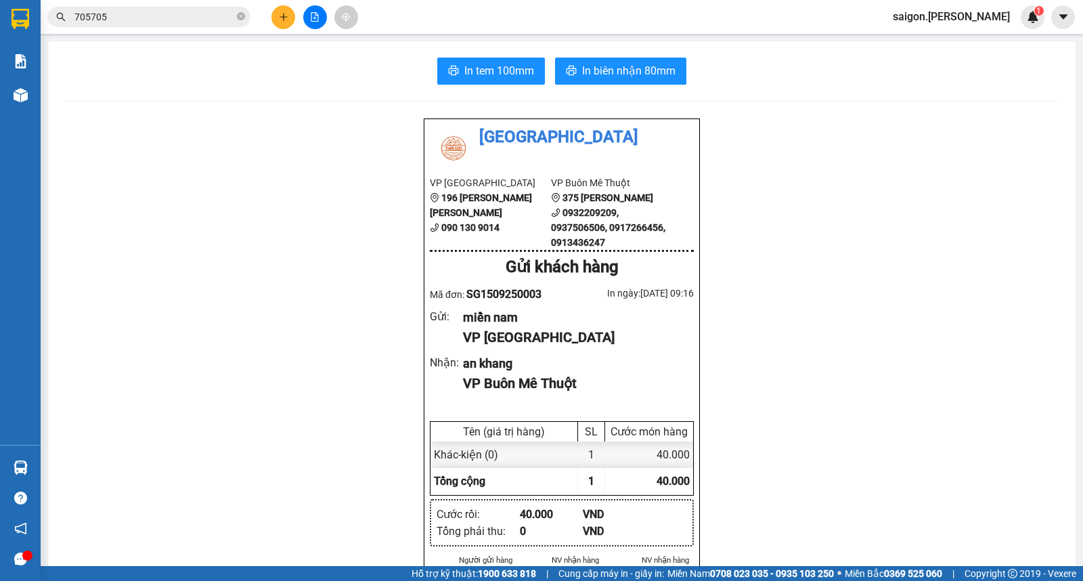
click at [290, 9] on button at bounding box center [283, 17] width 24 height 24
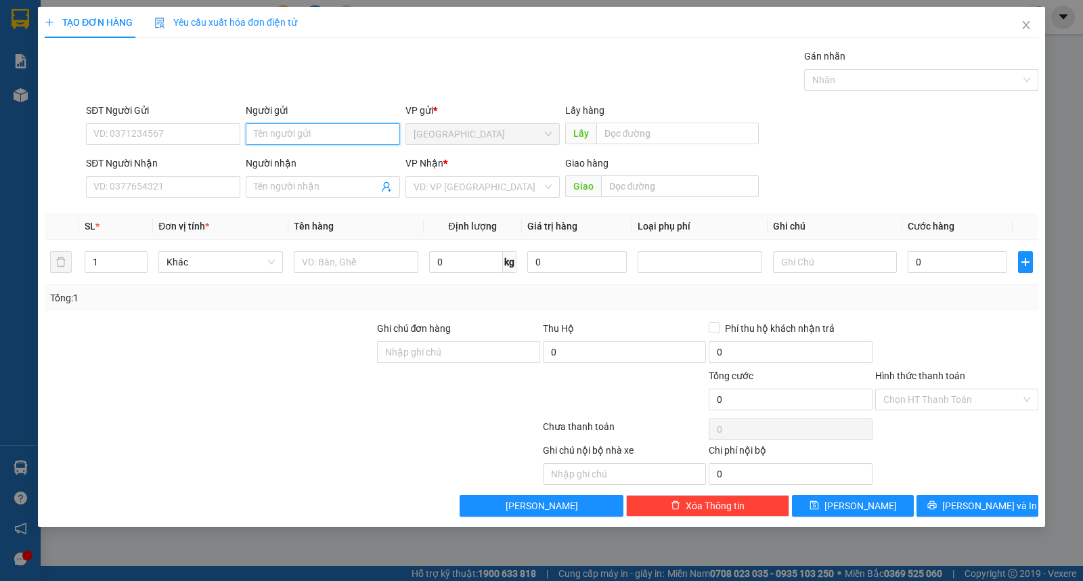
click at [307, 139] on input "Người gửi" at bounding box center [323, 134] width 154 height 22
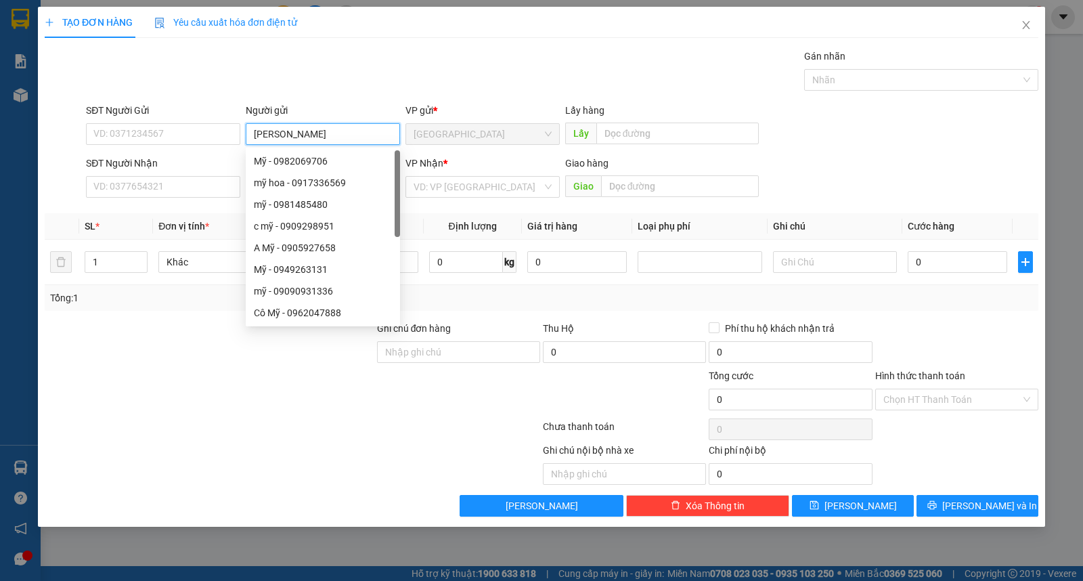
type input "[PERSON_NAME]"
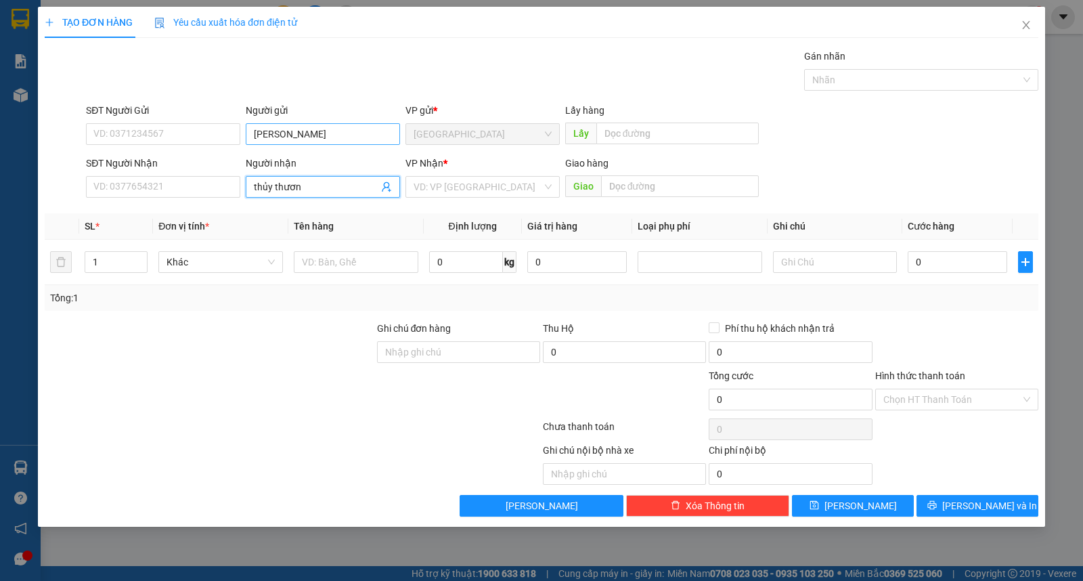
type input "thủy thương"
type input "ư"
type input "2"
type input "bao"
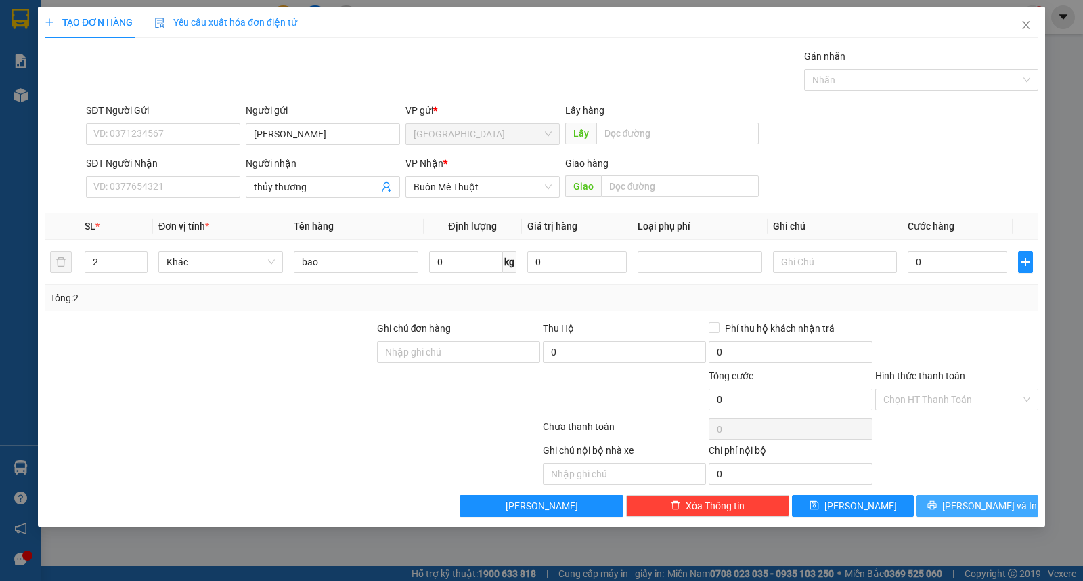
drag, startPoint x: 943, startPoint y: 510, endPoint x: 944, endPoint y: 503, distance: 7.5
click at [944, 510] on button "[PERSON_NAME] và In" at bounding box center [978, 506] width 122 height 22
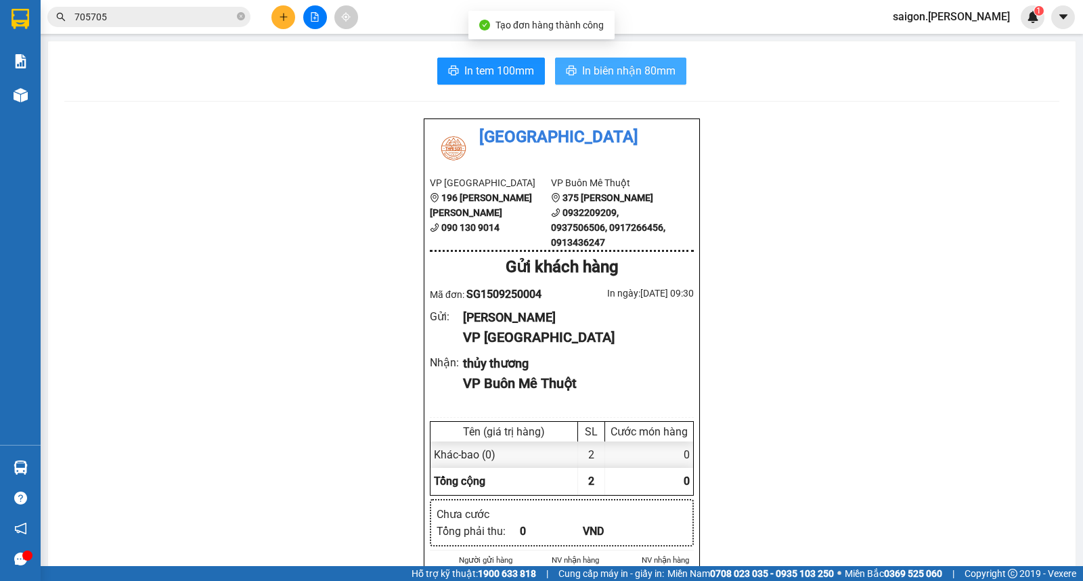
click at [621, 61] on button "In biên nhận 80mm" at bounding box center [620, 71] width 131 height 27
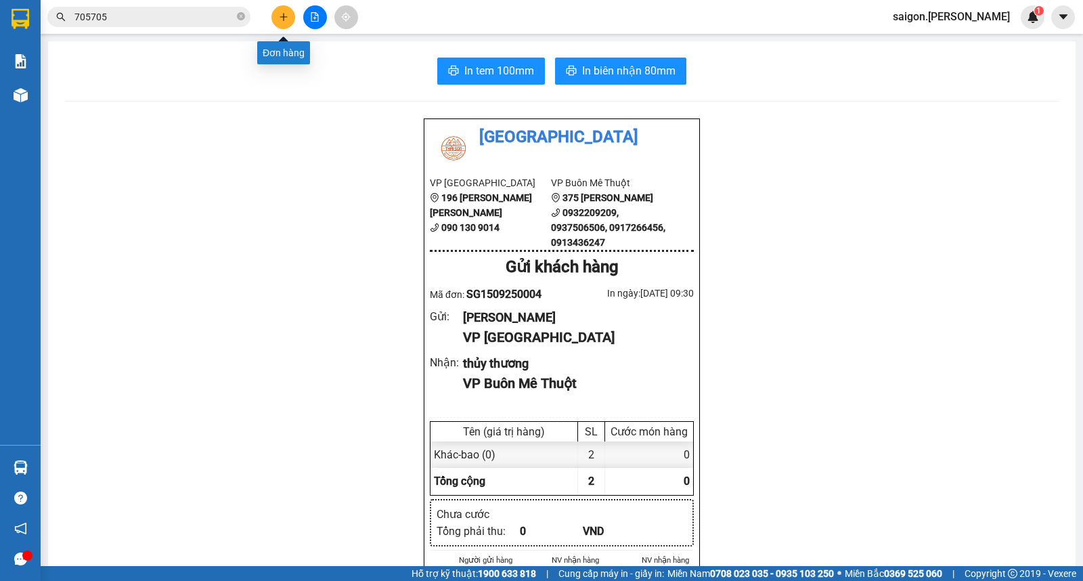
click at [280, 22] on button at bounding box center [283, 17] width 24 height 24
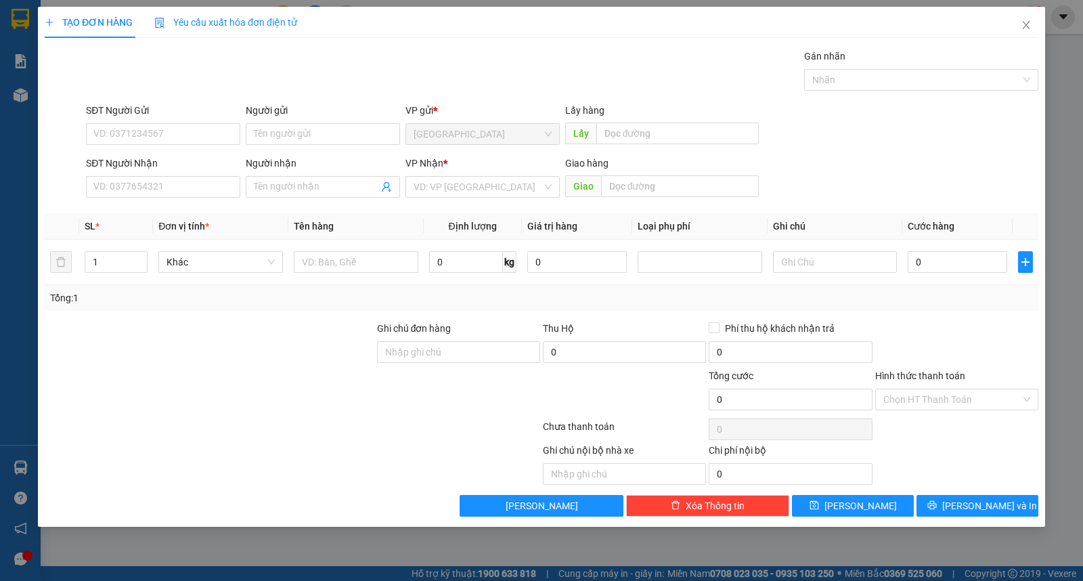
click at [445, 199] on div "[PERSON_NAME] * VD: VP [GEOGRAPHIC_DATA]" at bounding box center [483, 179] width 154 height 47
drag, startPoint x: 475, startPoint y: 183, endPoint x: 475, endPoint y: 197, distance: 13.6
click at [476, 183] on input "search" at bounding box center [478, 187] width 129 height 20
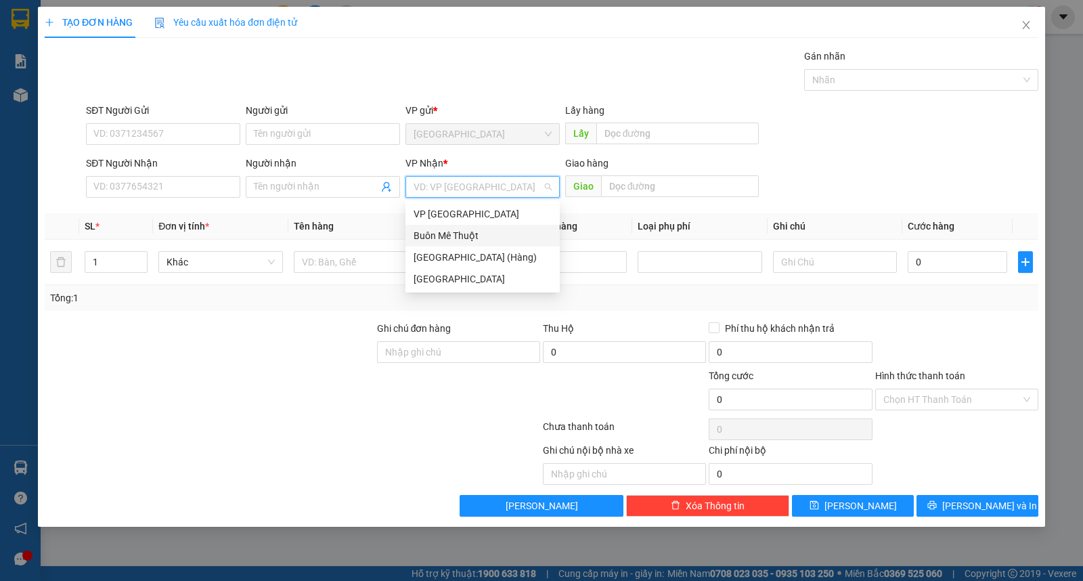
click at [471, 233] on div "Buôn Mê Thuột" at bounding box center [483, 235] width 138 height 15
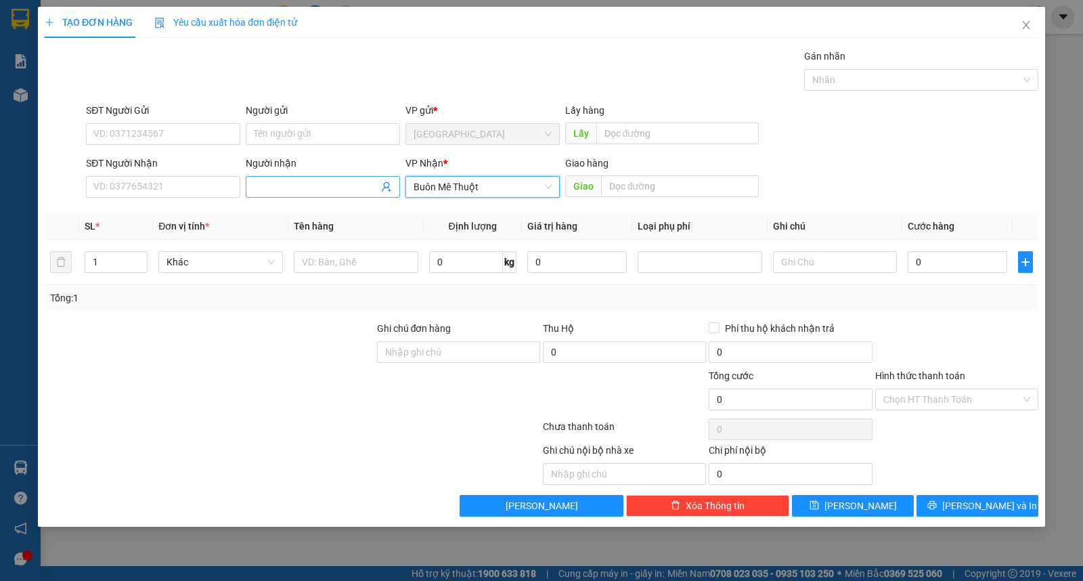
click at [274, 185] on input "Người nhận" at bounding box center [316, 186] width 125 height 15
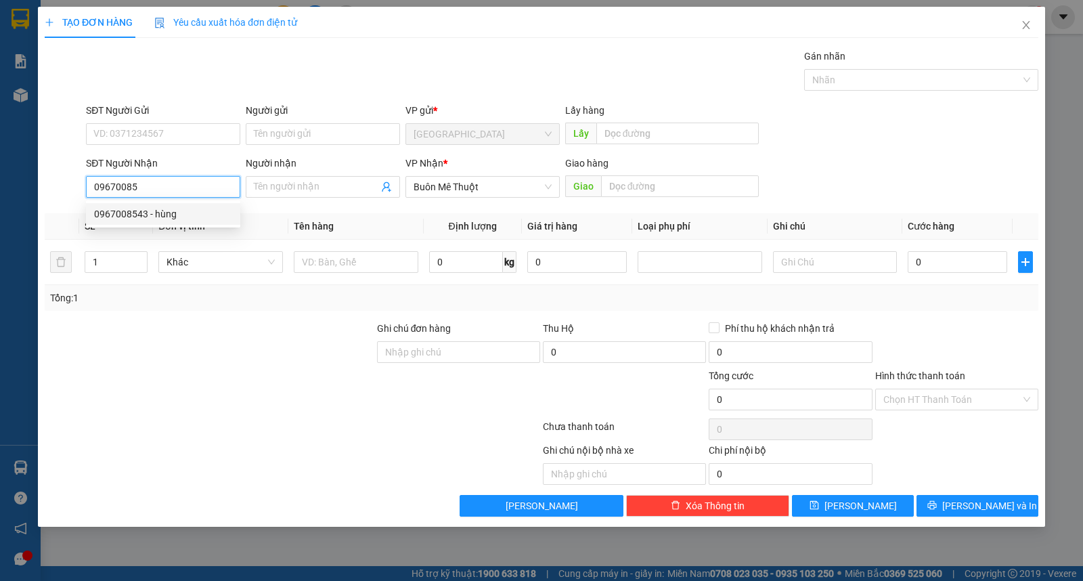
type input "0967008543"
type input "hùng"
type input "0967008543"
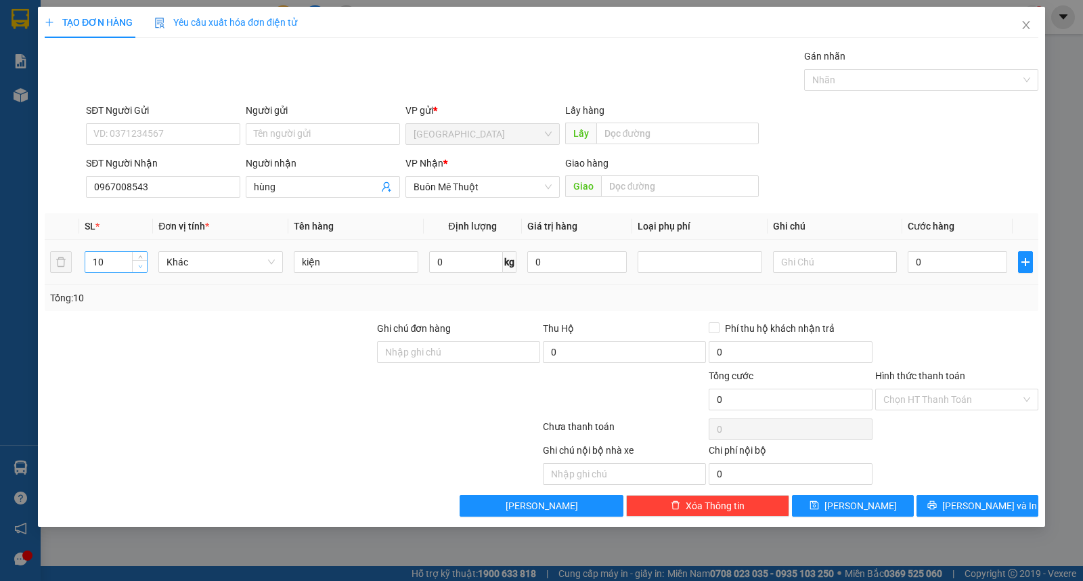
click at [135, 271] on span "Decrease Value" at bounding box center [139, 266] width 15 height 12
click at [135, 269] on span "Decrease Value" at bounding box center [139, 266] width 15 height 12
type input "7"
click at [135, 269] on span "Decrease Value" at bounding box center [139, 266] width 15 height 12
click at [246, 147] on div "Người gửi Tên người gửi" at bounding box center [323, 126] width 154 height 47
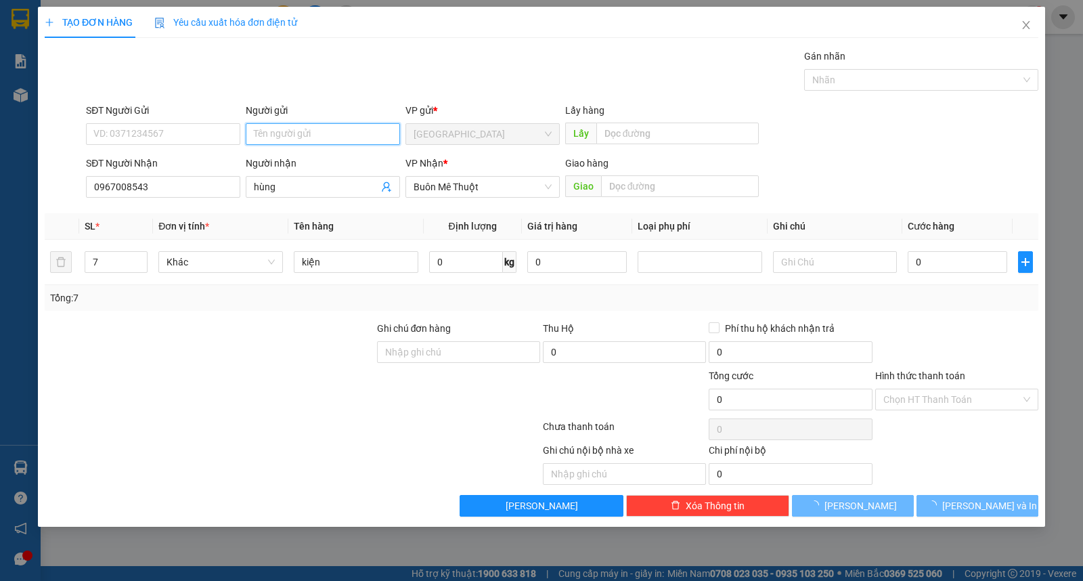
click at [274, 131] on input "Người gửi" at bounding box center [323, 134] width 154 height 22
type input "hằng"
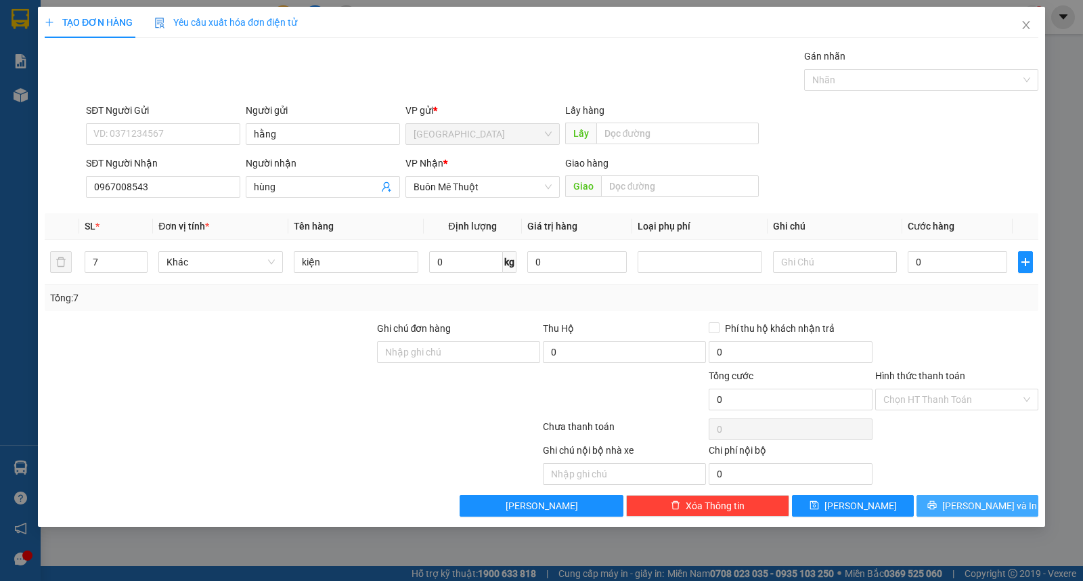
click at [962, 509] on button "[PERSON_NAME] và In" at bounding box center [978, 506] width 122 height 22
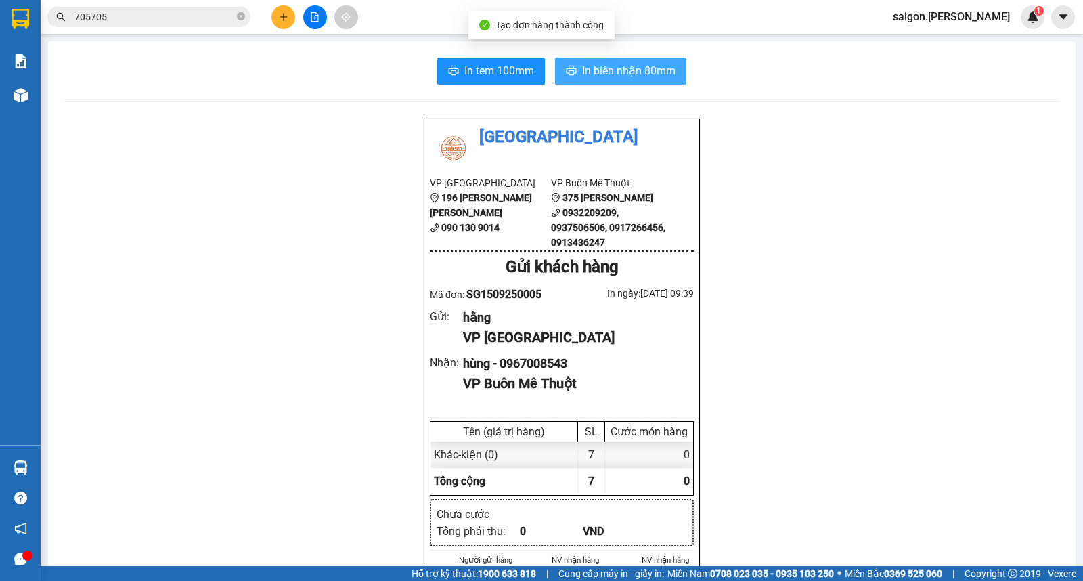
click at [645, 58] on button "In biên nhận 80mm" at bounding box center [620, 71] width 131 height 27
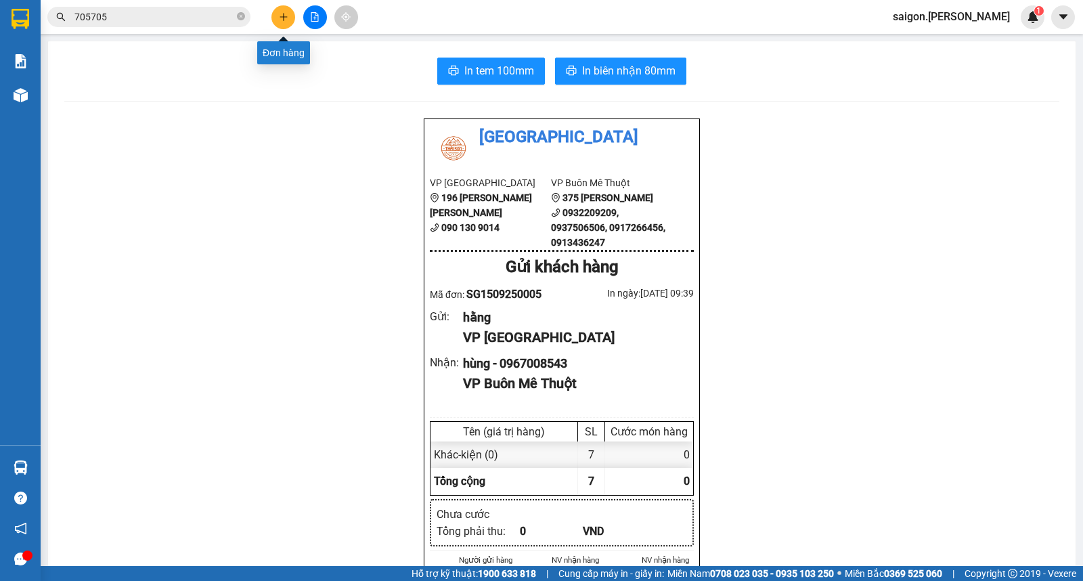
scroll to position [158, 0]
click button at bounding box center [283, 17] width 24 height 24
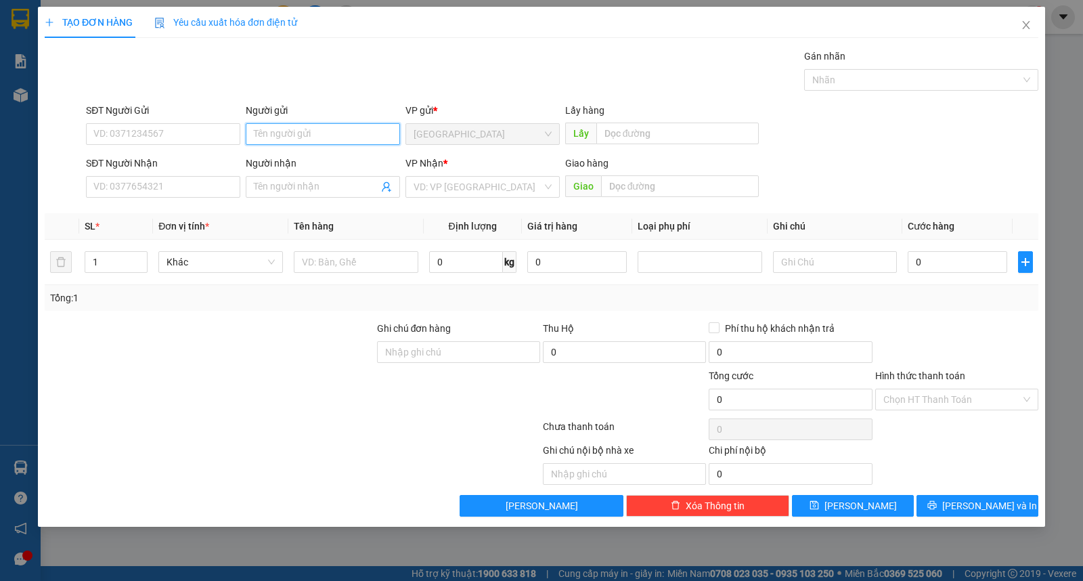
click at [309, 125] on input "Người gửi" at bounding box center [323, 134] width 154 height 22
type input "thuận"
type input "0914117383"
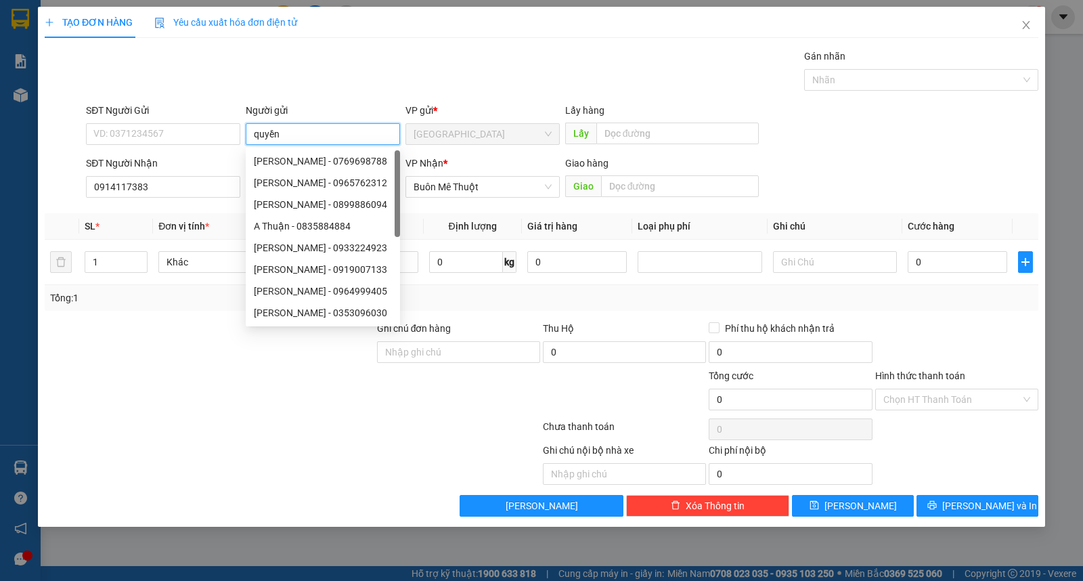
type input "quyền"
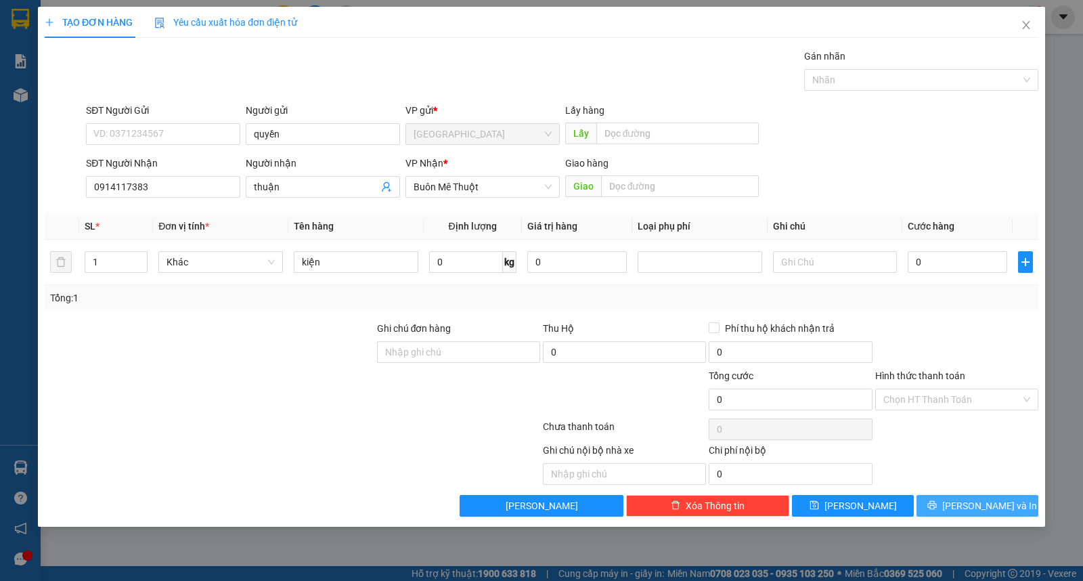
drag, startPoint x: 979, startPoint y: 508, endPoint x: 967, endPoint y: 432, distance: 77.5
click at [980, 508] on span "[PERSON_NAME] và In" at bounding box center [989, 505] width 95 height 15
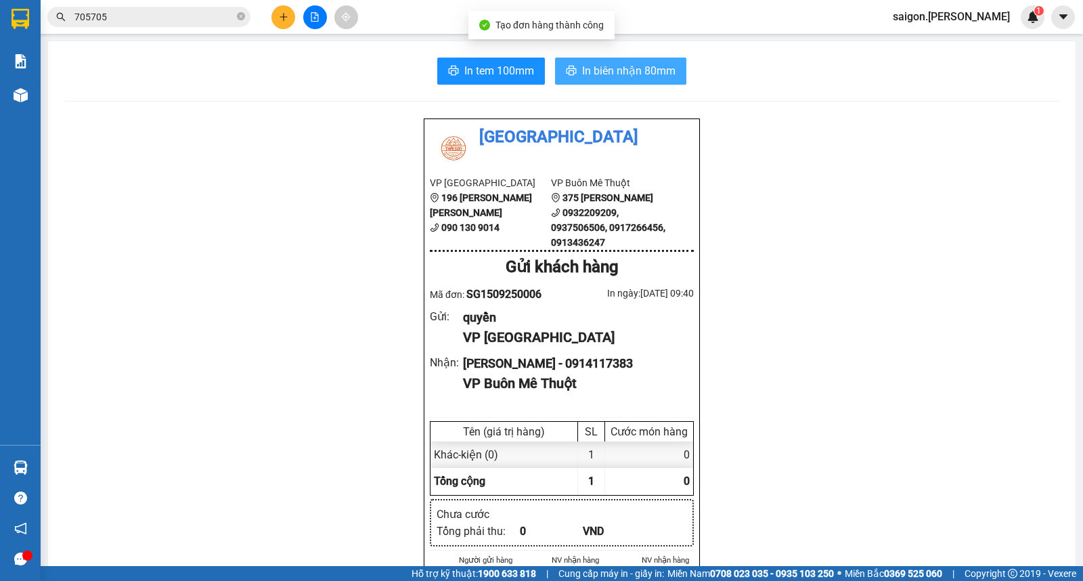
click at [659, 77] on span "In biên nhận 80mm" at bounding box center [628, 70] width 93 height 17
click at [239, 18] on icon "close-circle" at bounding box center [241, 16] width 8 height 8
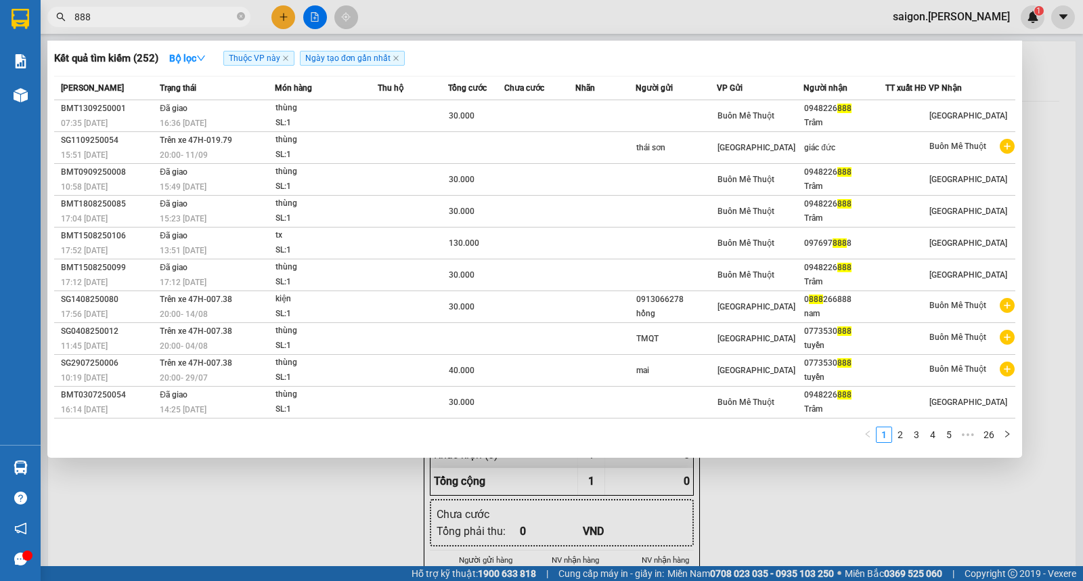
type input "888"
click at [282, 18] on div at bounding box center [541, 290] width 1083 height 581
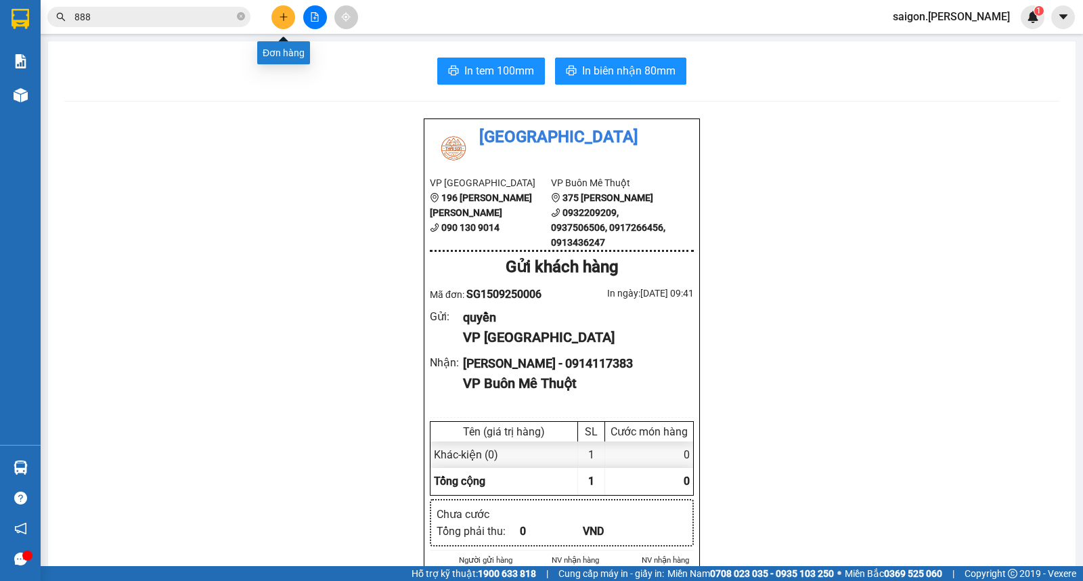
click at [282, 20] on icon "plus" at bounding box center [283, 16] width 9 height 9
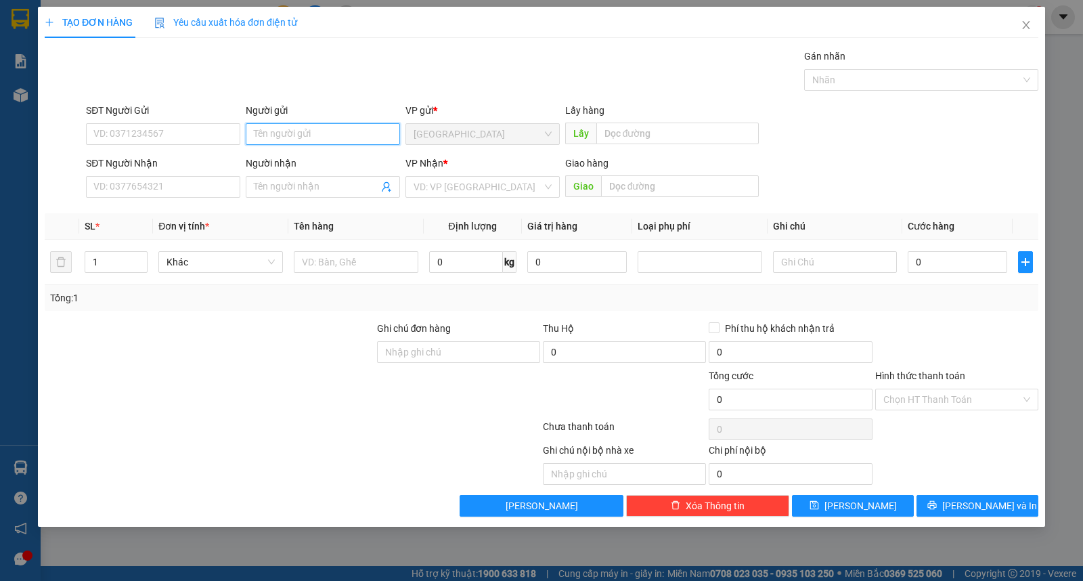
click at [294, 126] on input "Người gửi" at bounding box center [323, 134] width 154 height 22
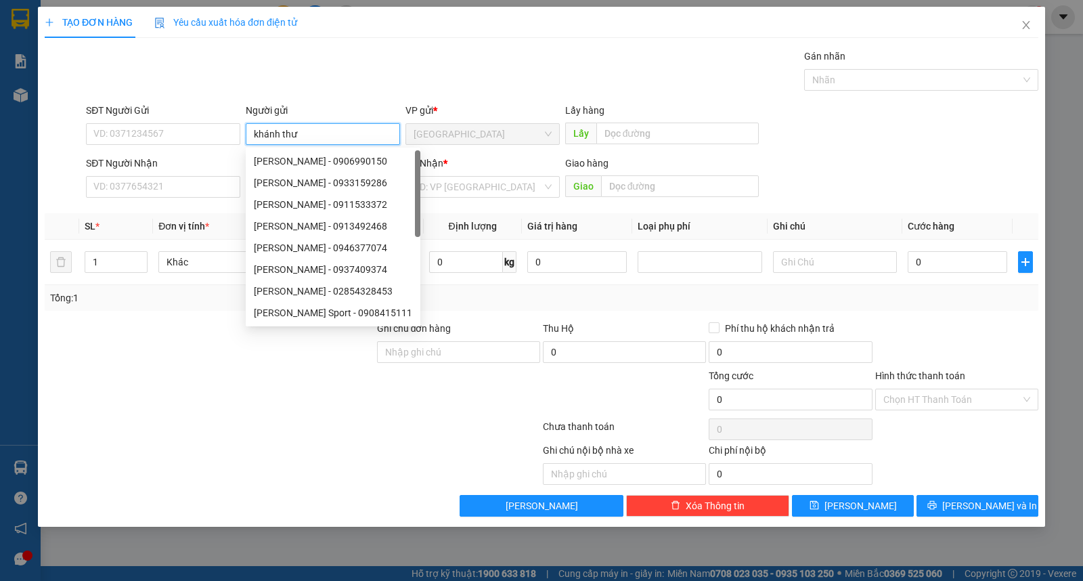
type input "khánh thư"
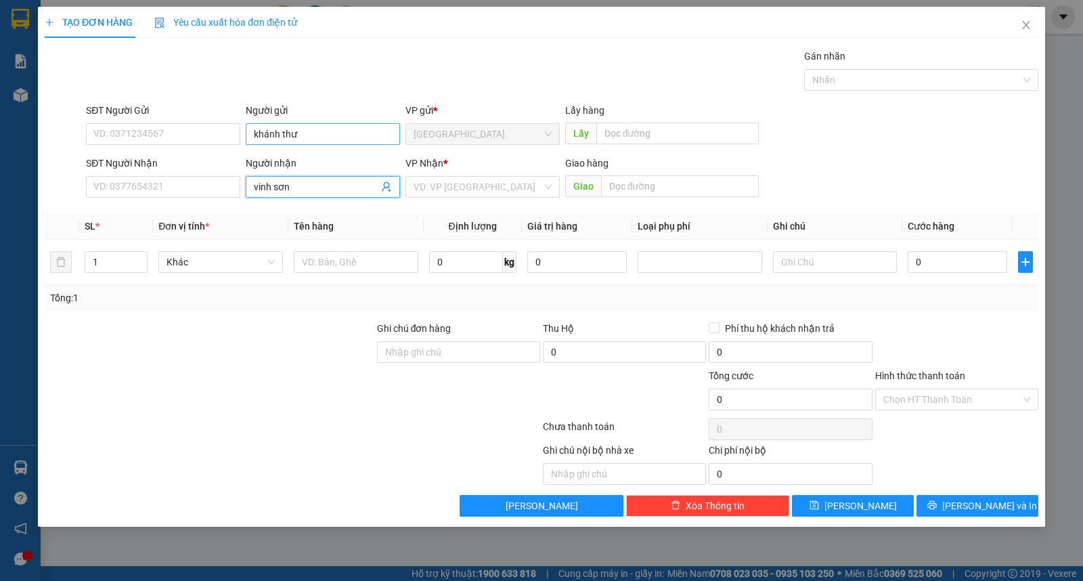
type input "vinh sơn"
type input "ư"
type input "2"
type input "kiện"
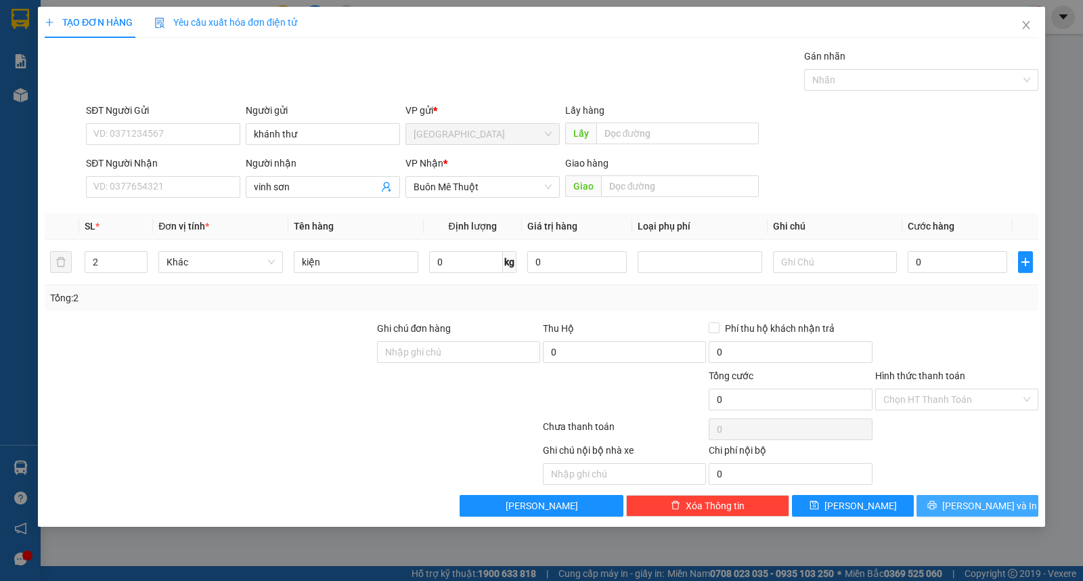
click at [984, 504] on span "[PERSON_NAME] và In" at bounding box center [989, 505] width 95 height 15
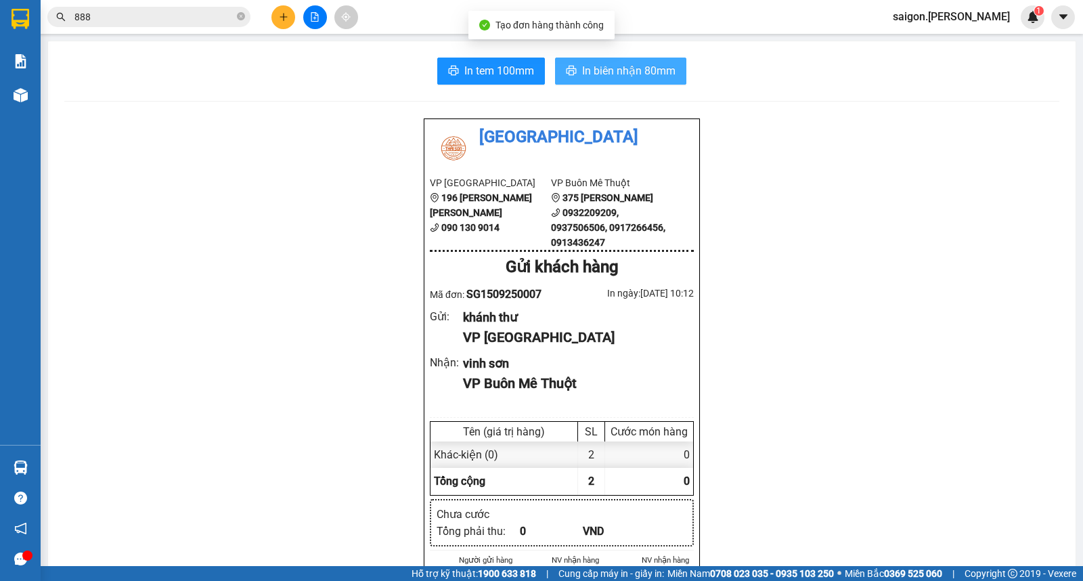
click at [617, 80] on button "In biên nhận 80mm" at bounding box center [620, 71] width 131 height 27
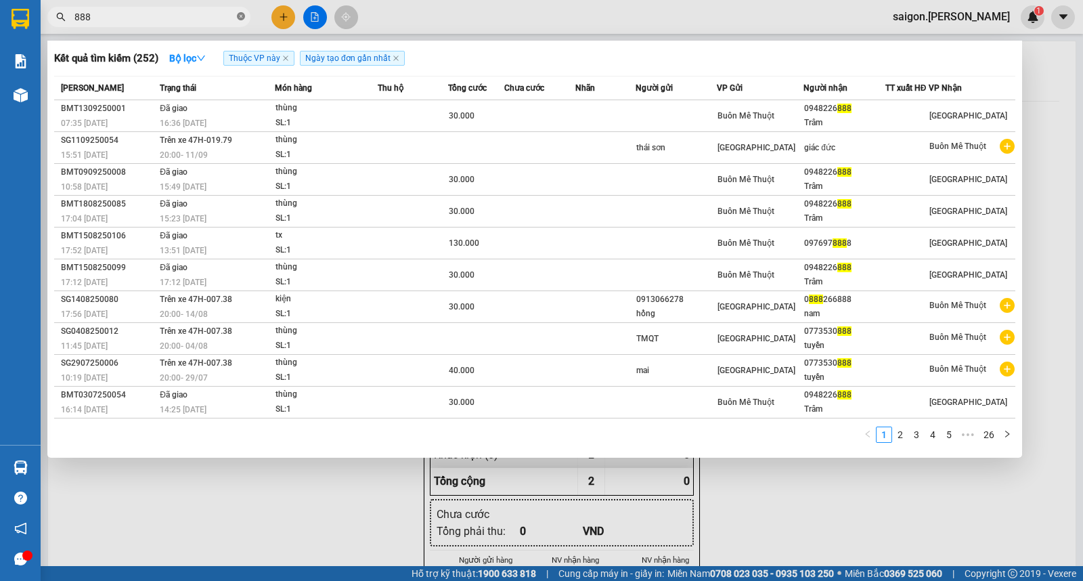
click at [240, 18] on icon "close-circle" at bounding box center [241, 16] width 8 height 8
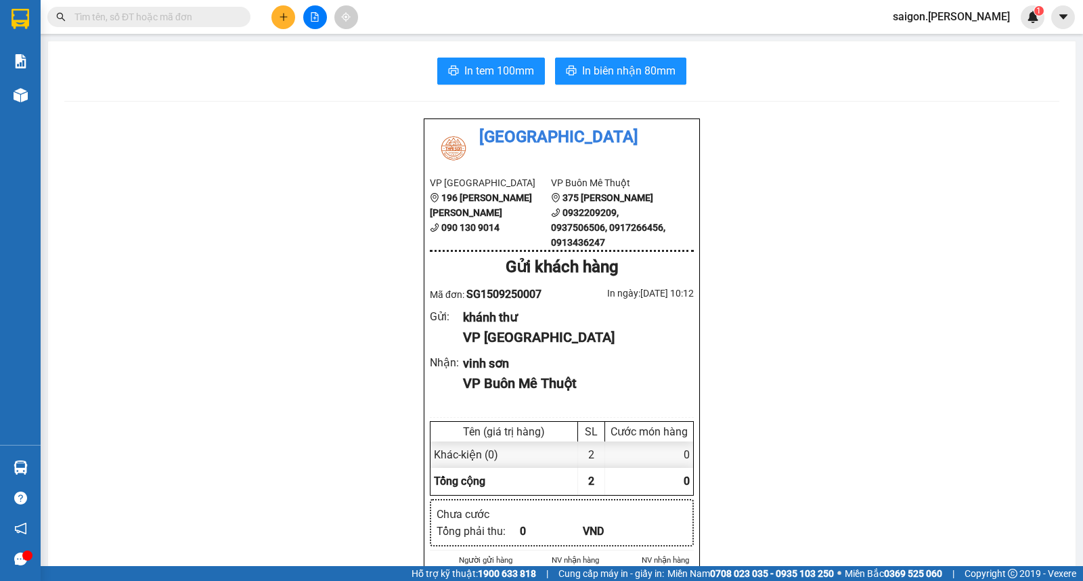
click at [288, 23] on button at bounding box center [283, 17] width 24 height 24
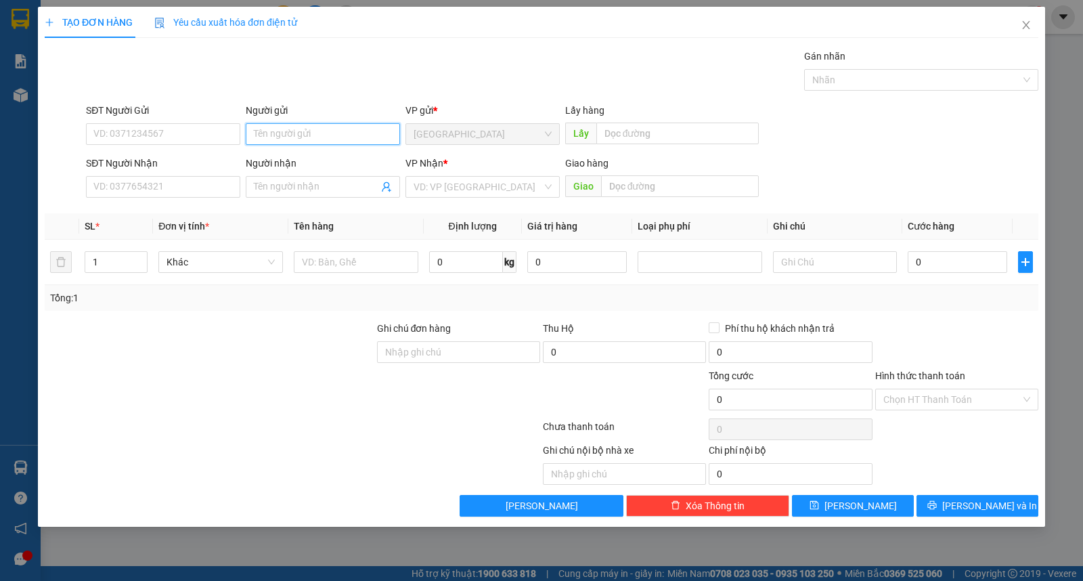
click at [291, 131] on input "Người gửi" at bounding box center [323, 134] width 154 height 22
type input "miền nam"
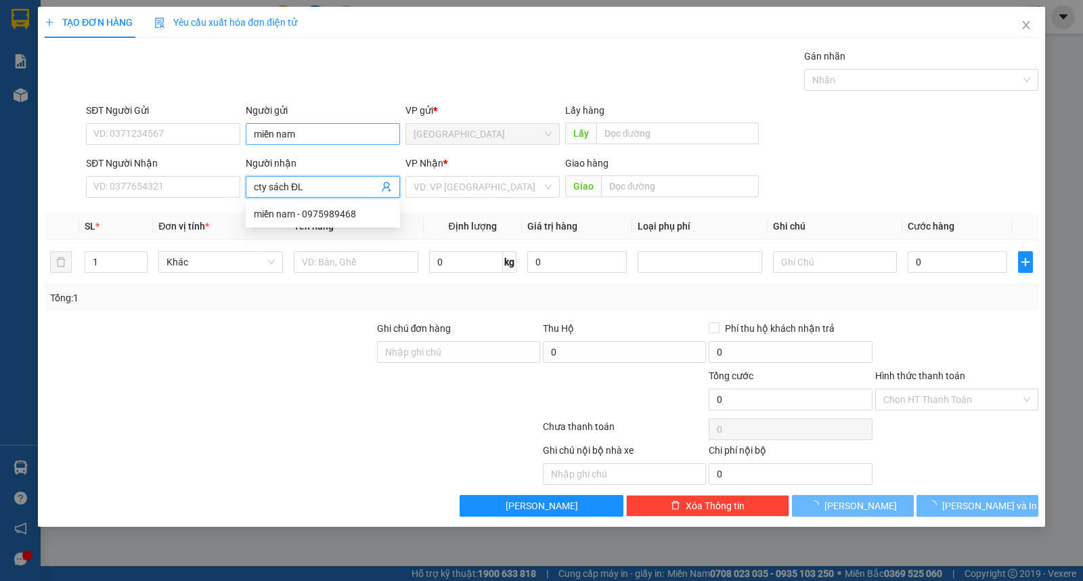
type input "cty sách ĐL"
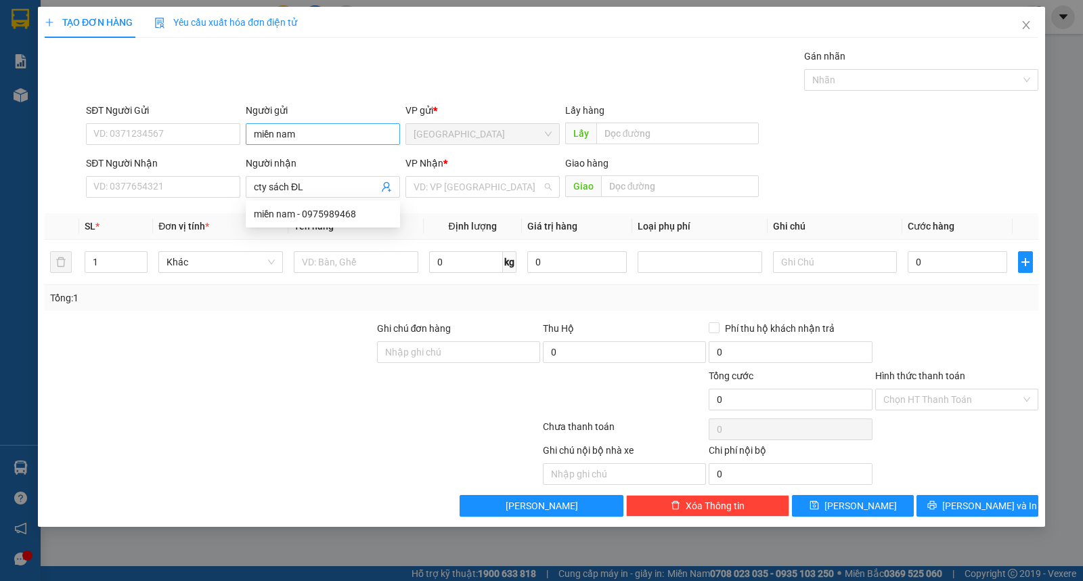
type input "ư"
type input "8"
type input "thùng"
type input "1"
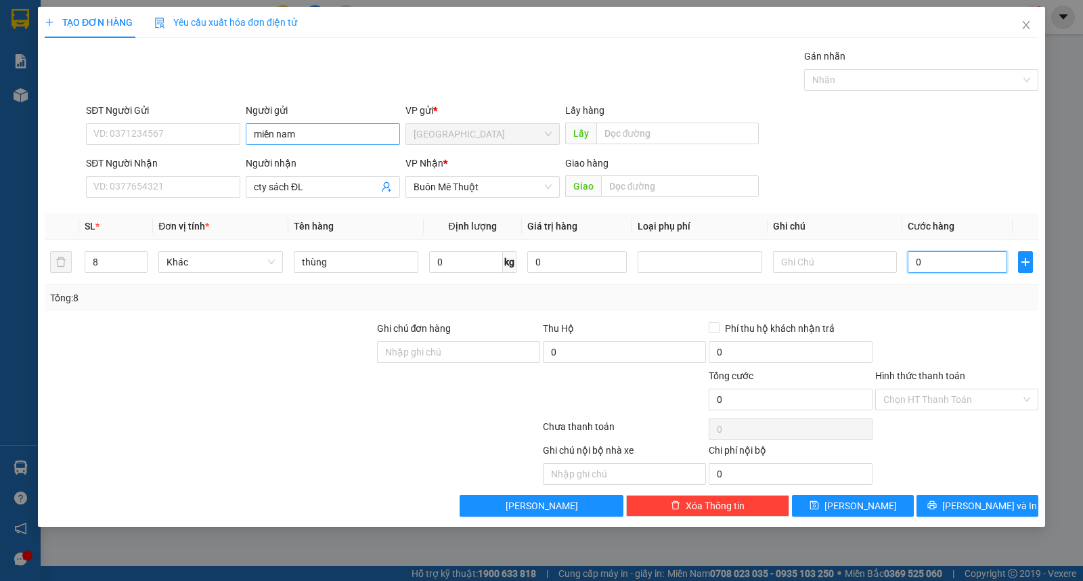
type input "1"
type input "16"
type input "160"
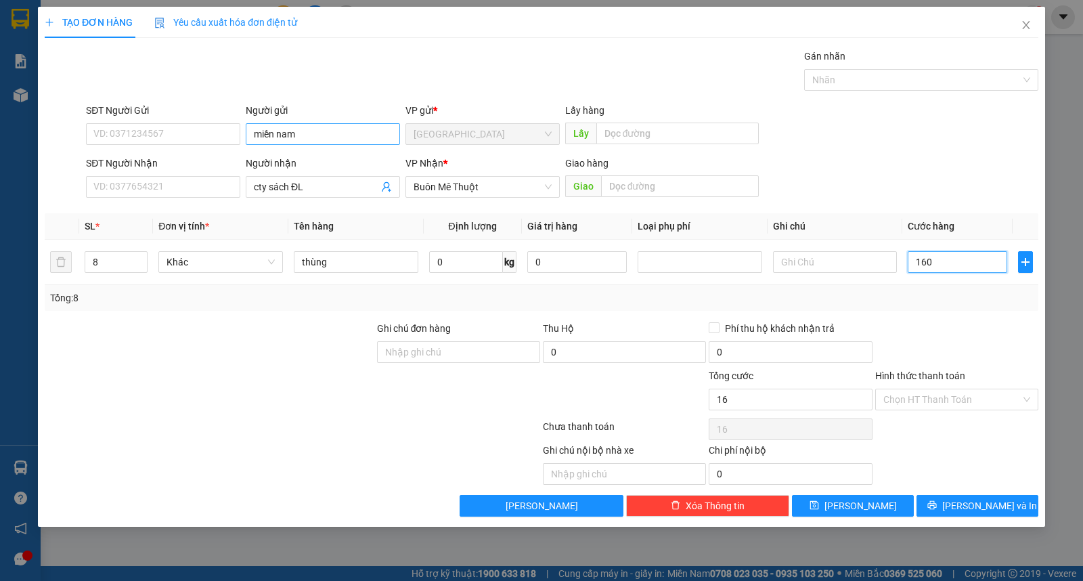
type input "160"
type input "160.000"
click at [916, 408] on input "Hình thức thanh toán" at bounding box center [951, 399] width 137 height 20
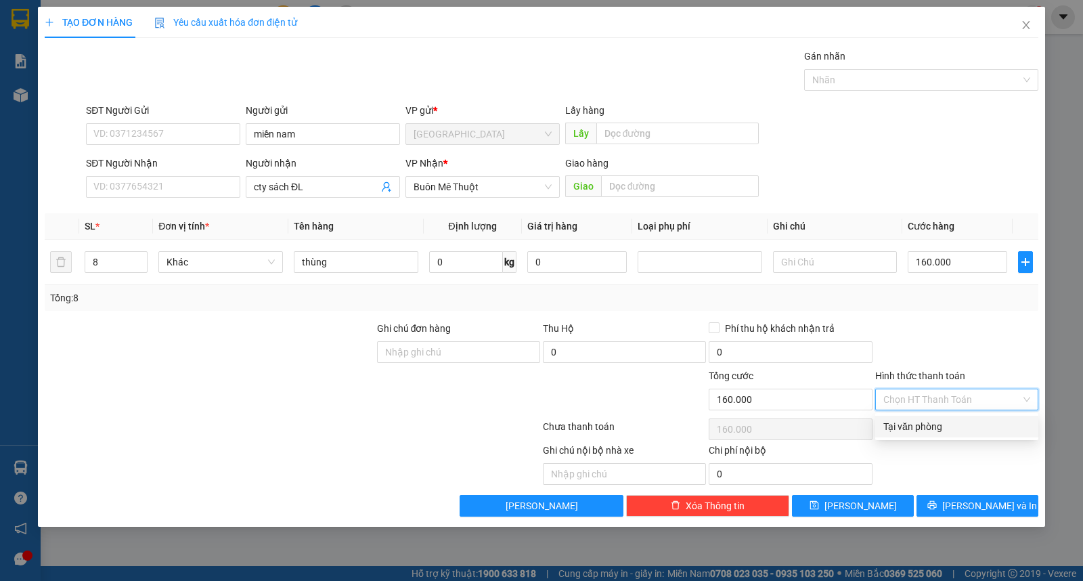
click at [933, 436] on div "Tại văn phòng" at bounding box center [956, 427] width 163 height 22
type input "0"
click at [965, 519] on div "TẠO ĐƠN HÀNG Yêu cầu xuất [PERSON_NAME] điện tử Transit Pickup Surcharge Ids Tr…" at bounding box center [541, 267] width 1007 height 520
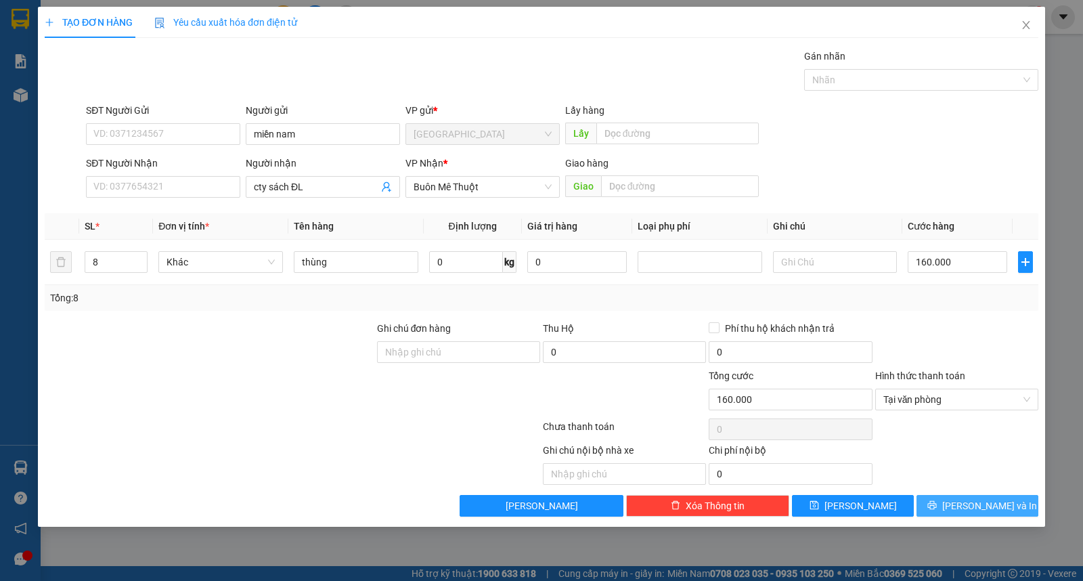
click at [1003, 512] on span "[PERSON_NAME] và In" at bounding box center [989, 505] width 95 height 15
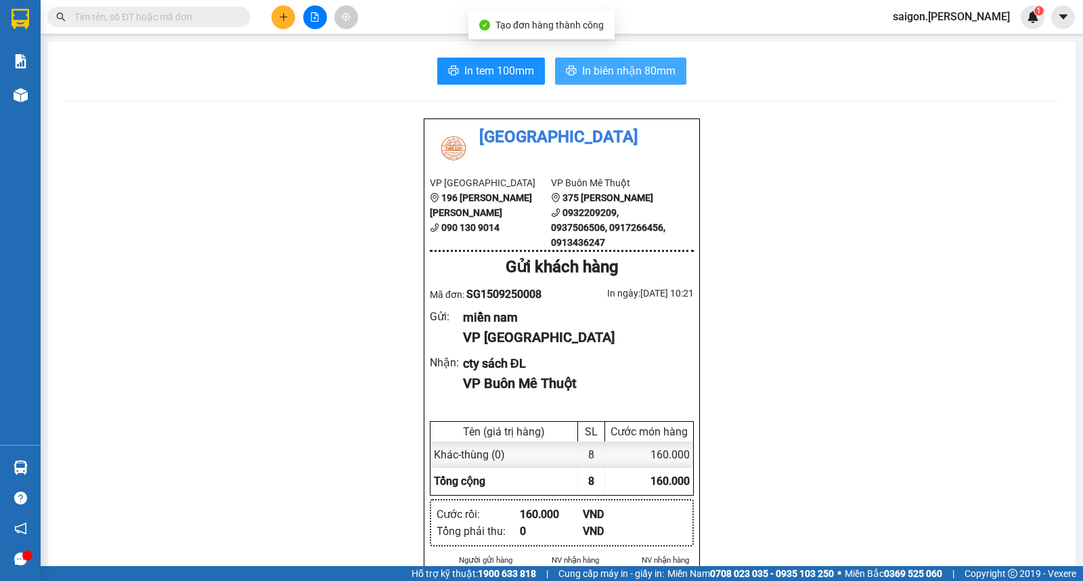
click at [633, 68] on span "In biên nhận 80mm" at bounding box center [628, 70] width 93 height 17
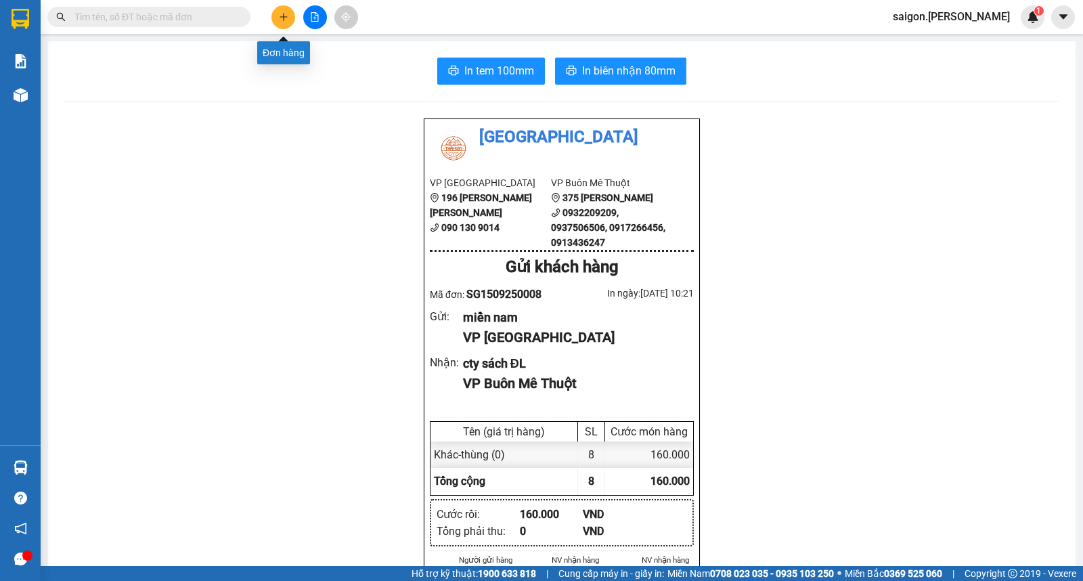
click at [273, 12] on button at bounding box center [283, 17] width 24 height 24
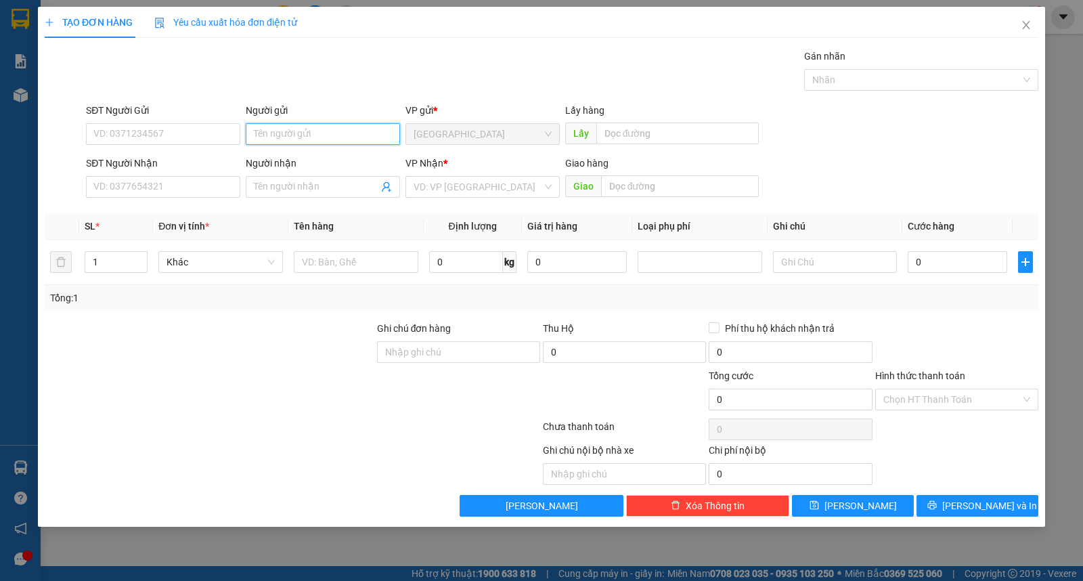
click at [272, 137] on input "Người gửi" at bounding box center [323, 134] width 154 height 22
type input "hồng"
type input "duy cf"
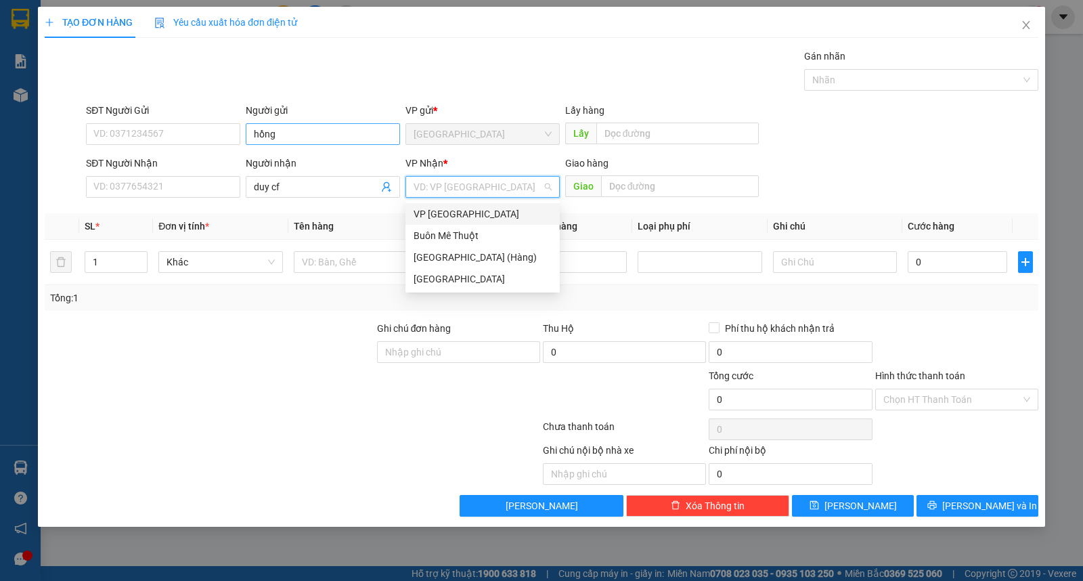
type input "ư"
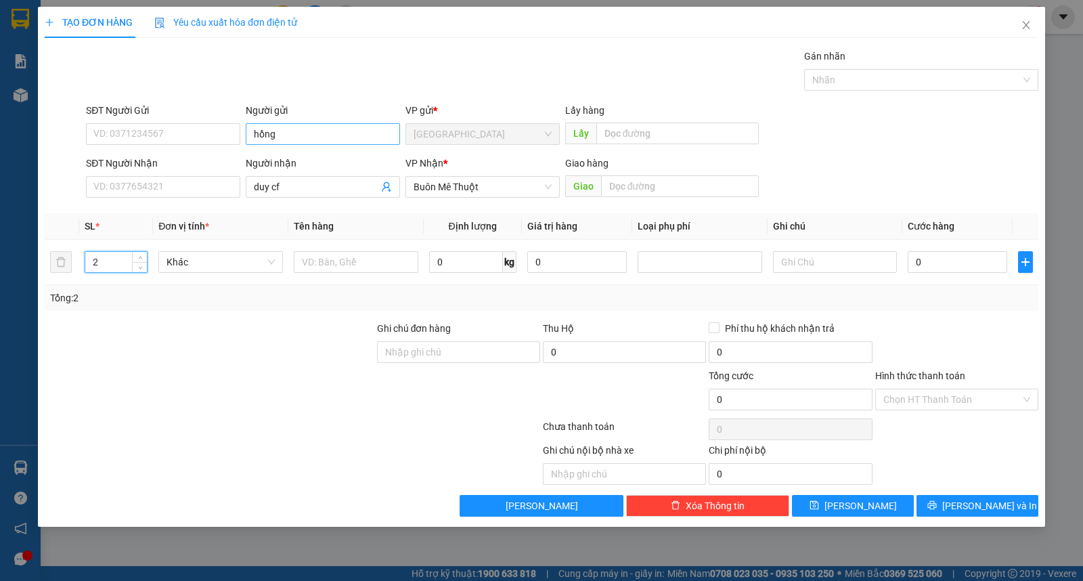
type input "2"
type input "thùng"
click at [977, 504] on span "[PERSON_NAME] và In" at bounding box center [989, 505] width 95 height 15
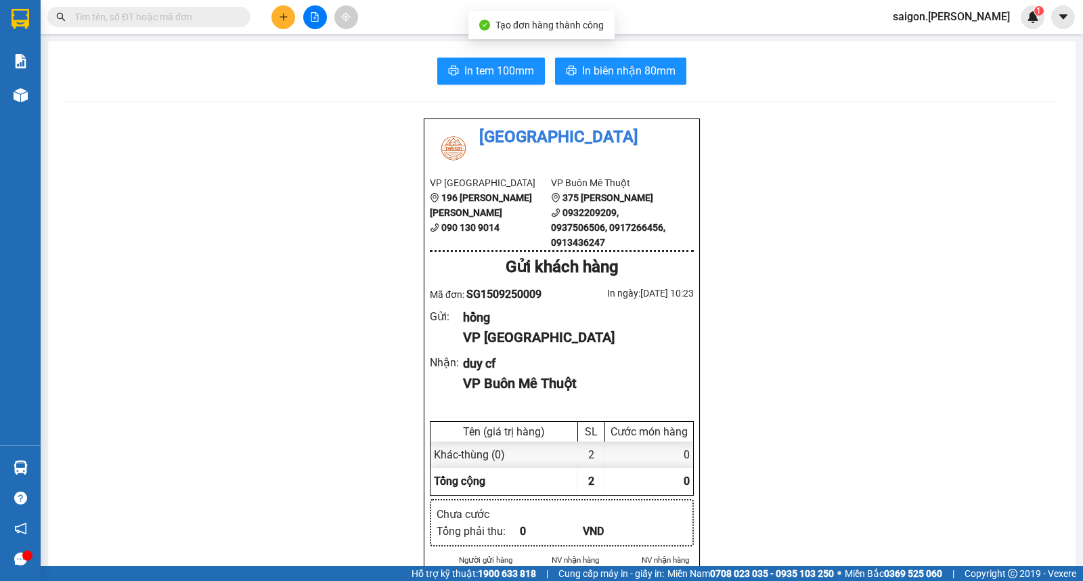
click at [621, 68] on span "In biên nhận 80mm" at bounding box center [628, 70] width 93 height 17
click at [293, 24] on div at bounding box center [315, 17] width 102 height 24
click at [287, 21] on icon "plus" at bounding box center [283, 16] width 9 height 9
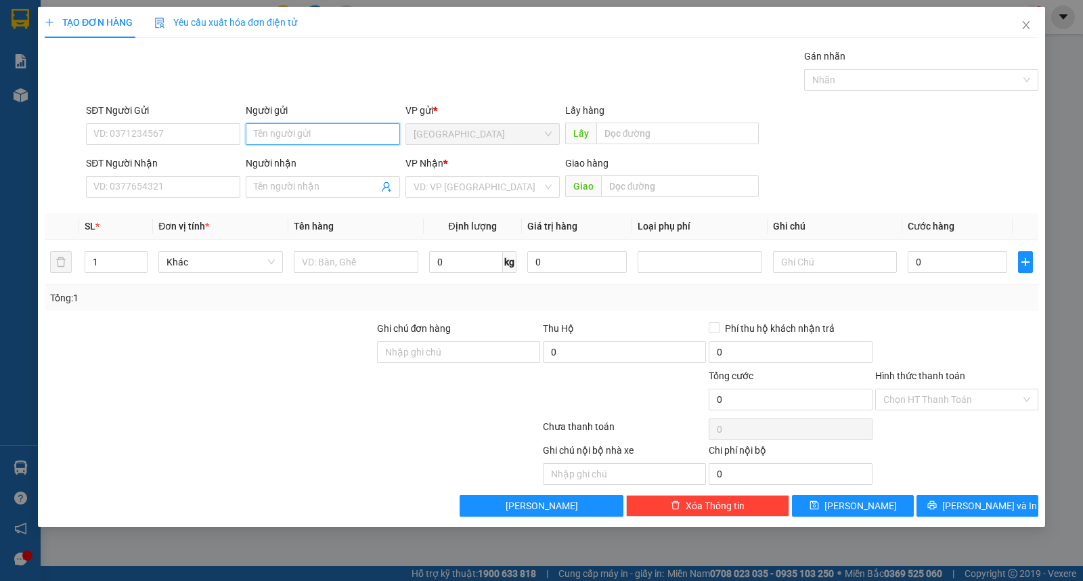
click at [299, 131] on input "Người gửi" at bounding box center [323, 134] width 154 height 22
type input "d"
type input "đạt"
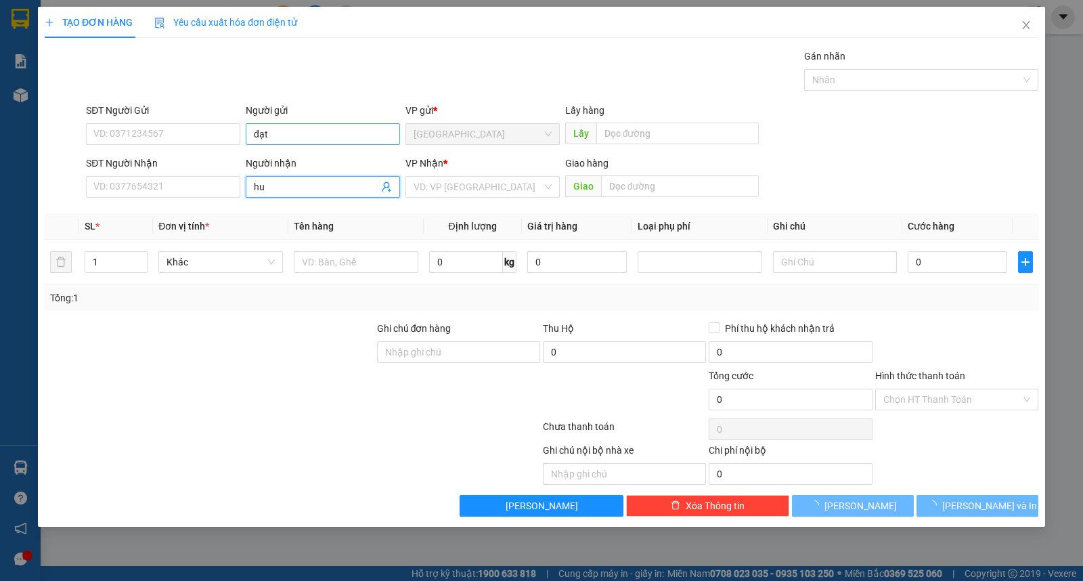
type input "h"
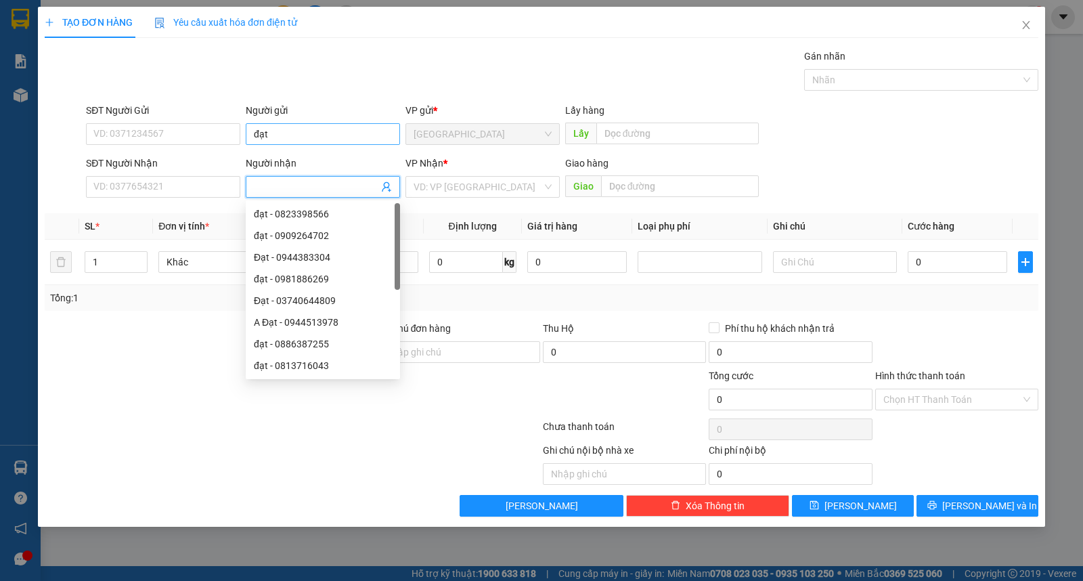
type input "d"
type input "[PERSON_NAME]"
type input "ư"
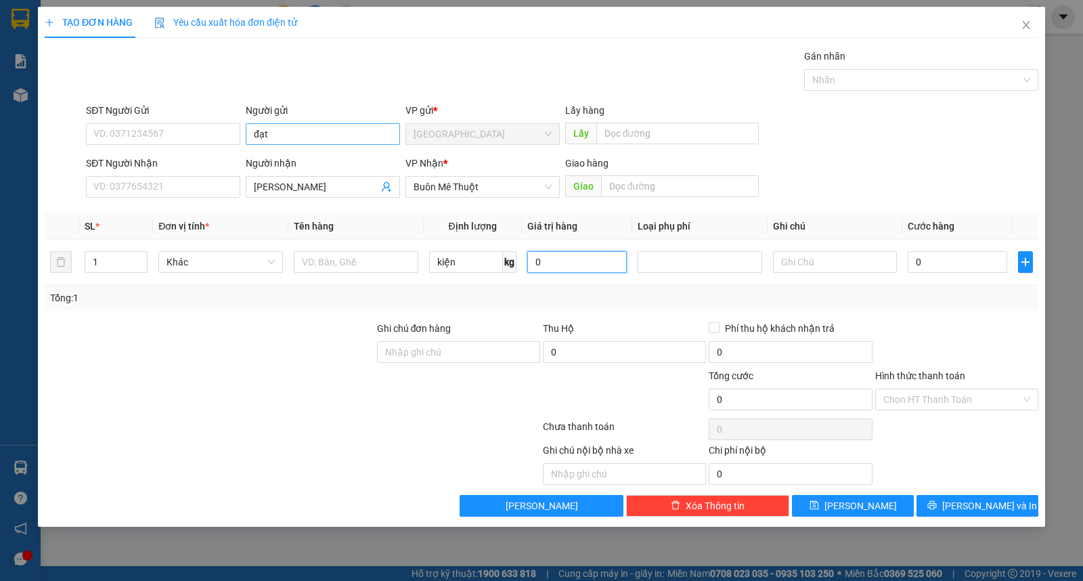
type input "0"
type input "kiện"
click at [992, 502] on span "[PERSON_NAME] và In" at bounding box center [989, 505] width 95 height 15
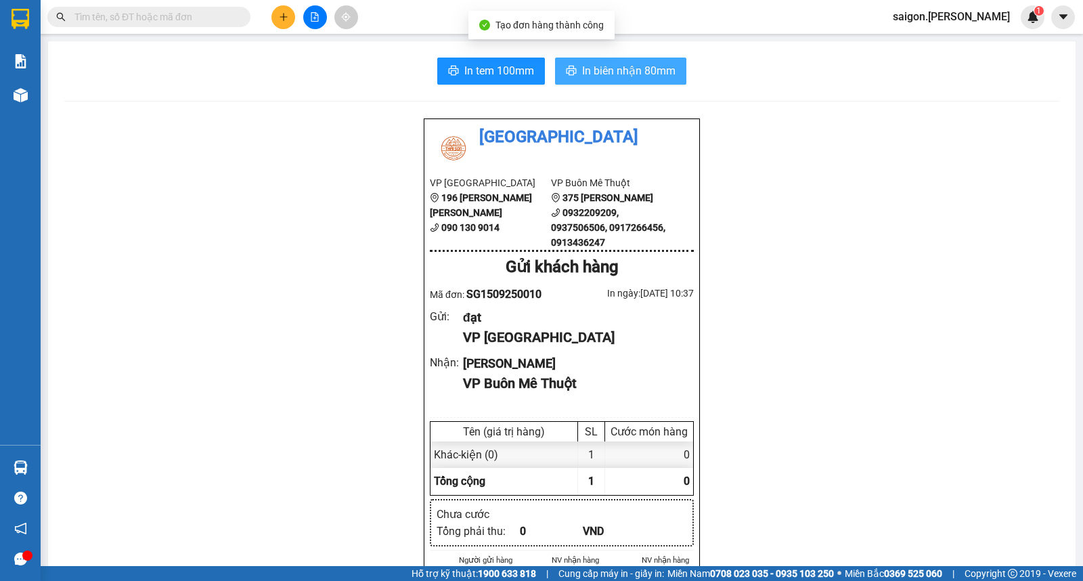
click at [645, 75] on span "In biên nhận 80mm" at bounding box center [628, 70] width 93 height 17
drag, startPoint x: 806, startPoint y: 161, endPoint x: 943, endPoint y: 267, distance: 173.3
click at [282, 18] on icon "plus" at bounding box center [283, 16] width 9 height 9
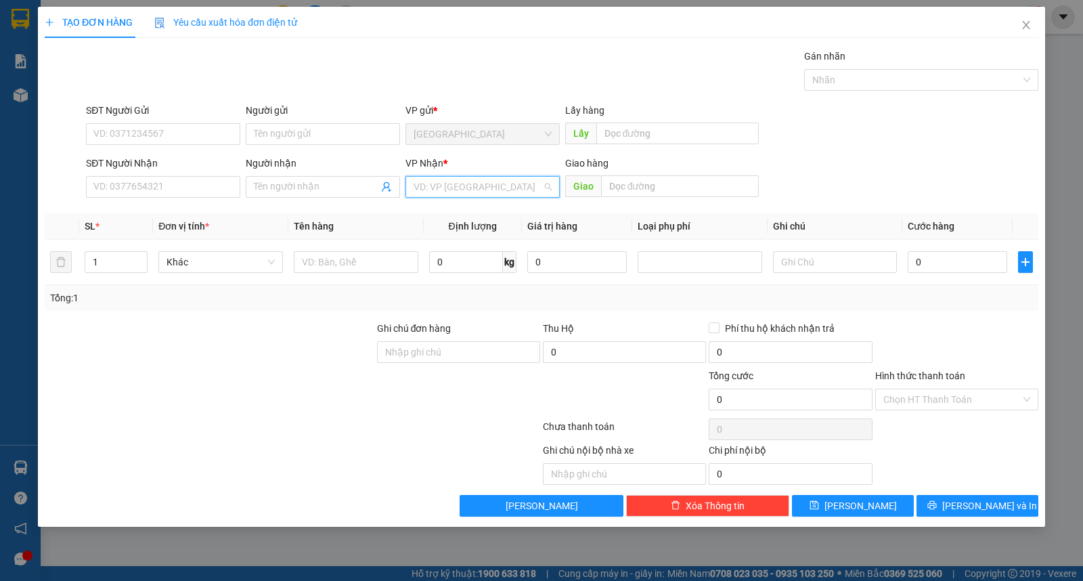
click at [510, 183] on input "search" at bounding box center [478, 187] width 129 height 20
click at [529, 244] on div "Buôn Mê Thuột" at bounding box center [483, 236] width 154 height 22
click at [301, 187] on input "Người nhận" at bounding box center [316, 186] width 125 height 15
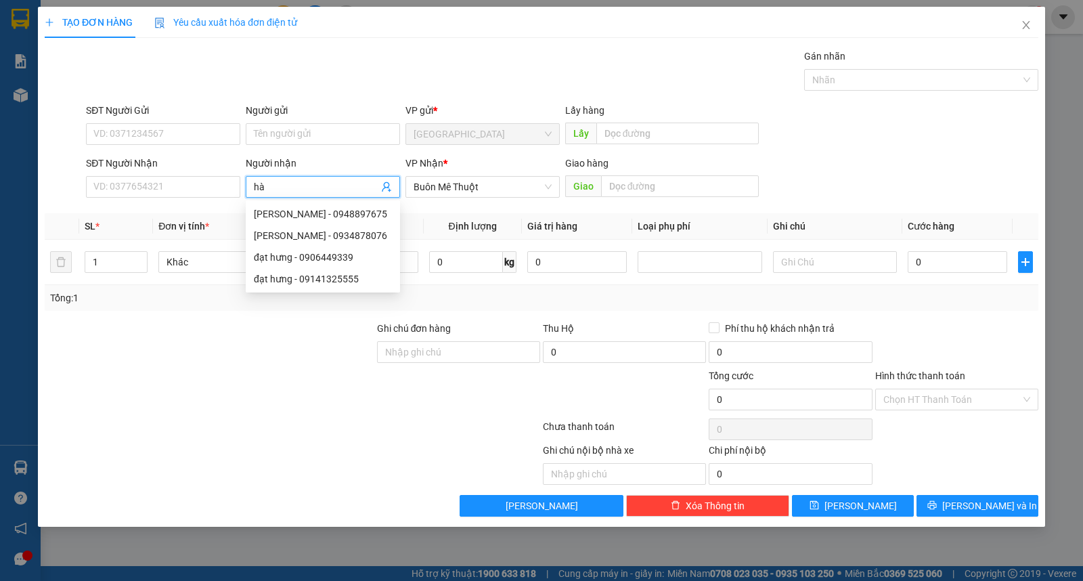
type input "hà"
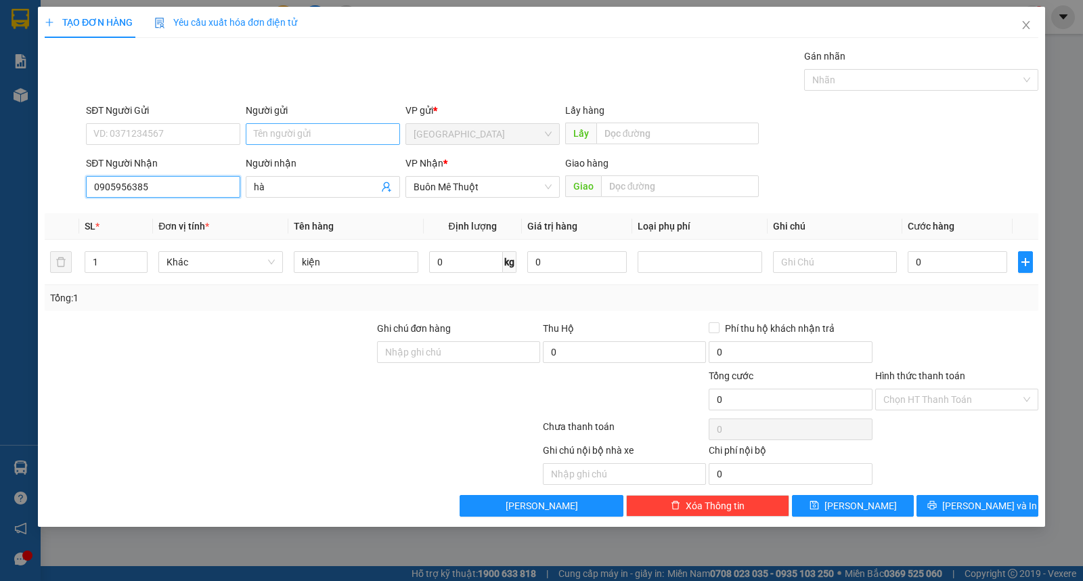
type input "0905956385"
click at [296, 133] on input "Người gửi" at bounding box center [323, 134] width 154 height 22
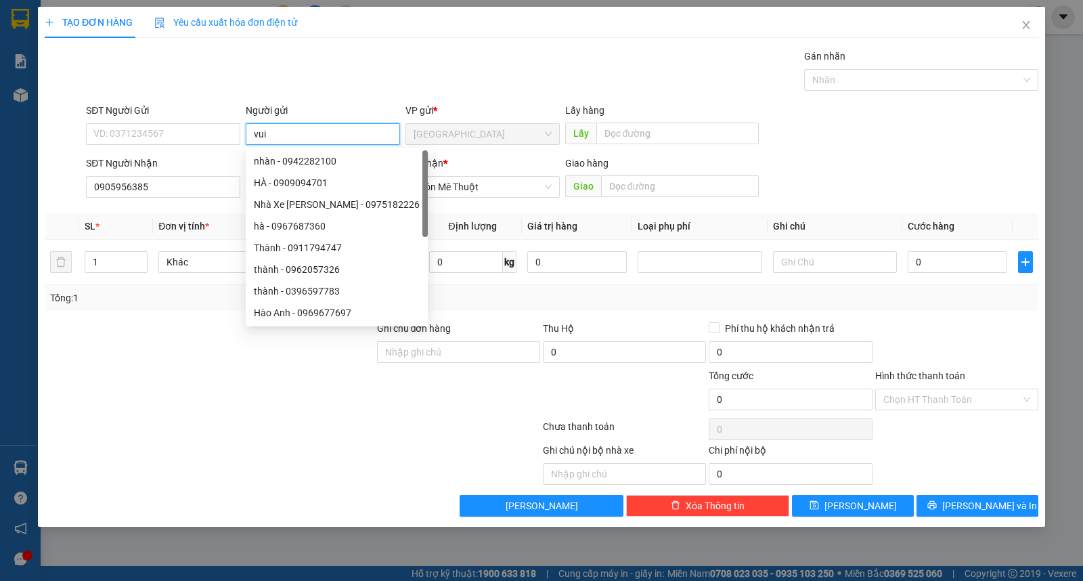
type input "vui"
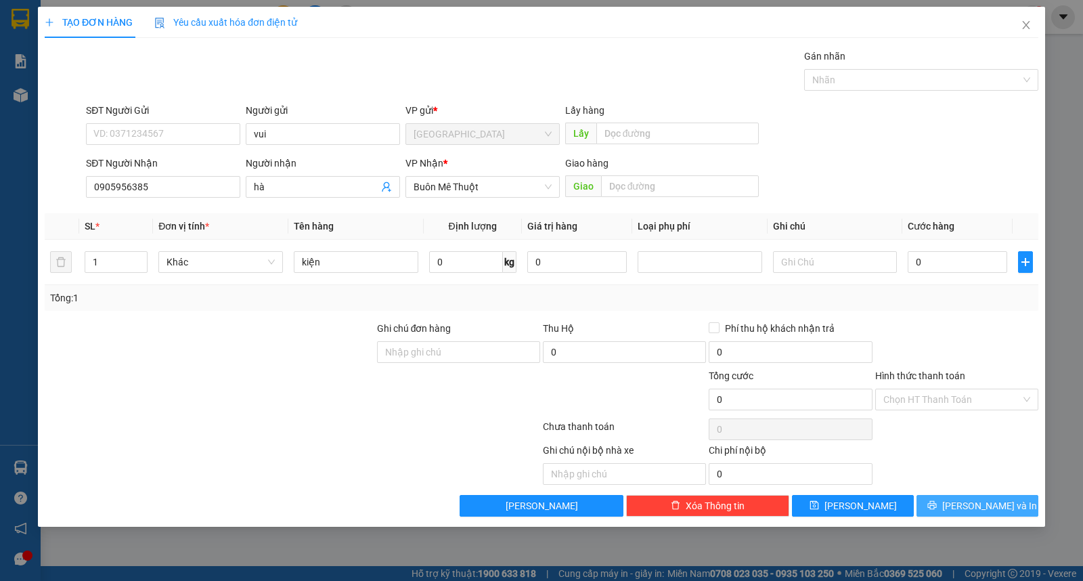
click at [1020, 504] on button "[PERSON_NAME] và In" at bounding box center [978, 506] width 122 height 22
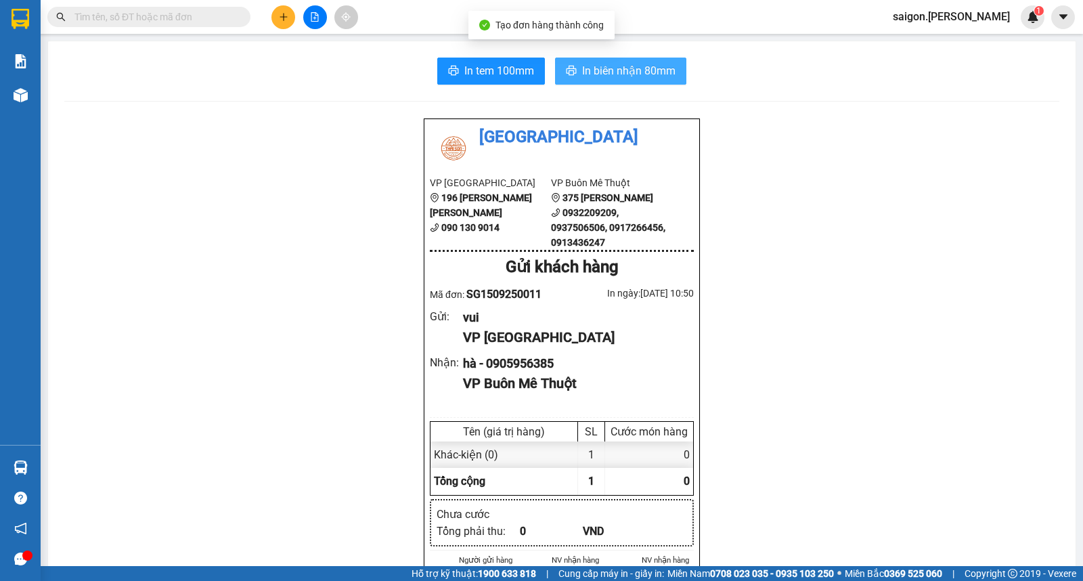
click at [636, 63] on span "In biên nhận 80mm" at bounding box center [628, 70] width 93 height 17
